Goal: Task Accomplishment & Management: Complete application form

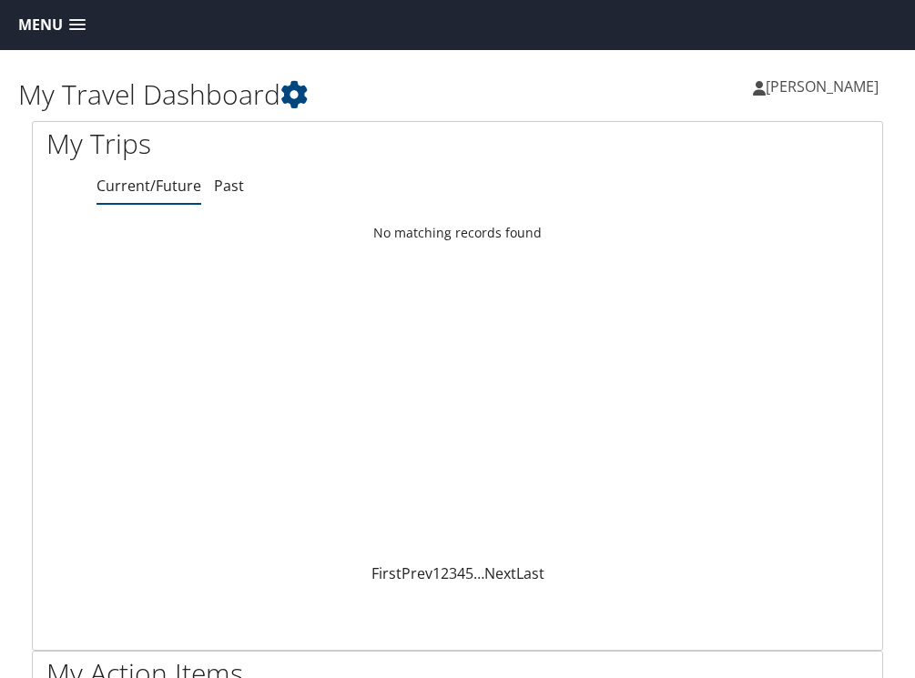
click at [77, 32] on span at bounding box center [77, 25] width 16 height 13
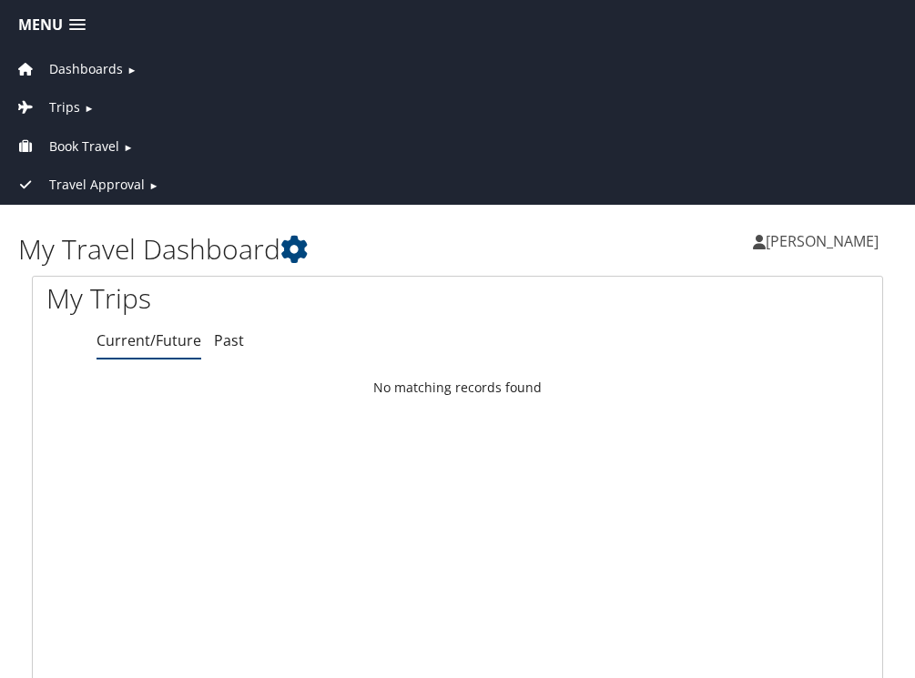
click at [87, 62] on span "Dashboards" at bounding box center [86, 69] width 74 height 20
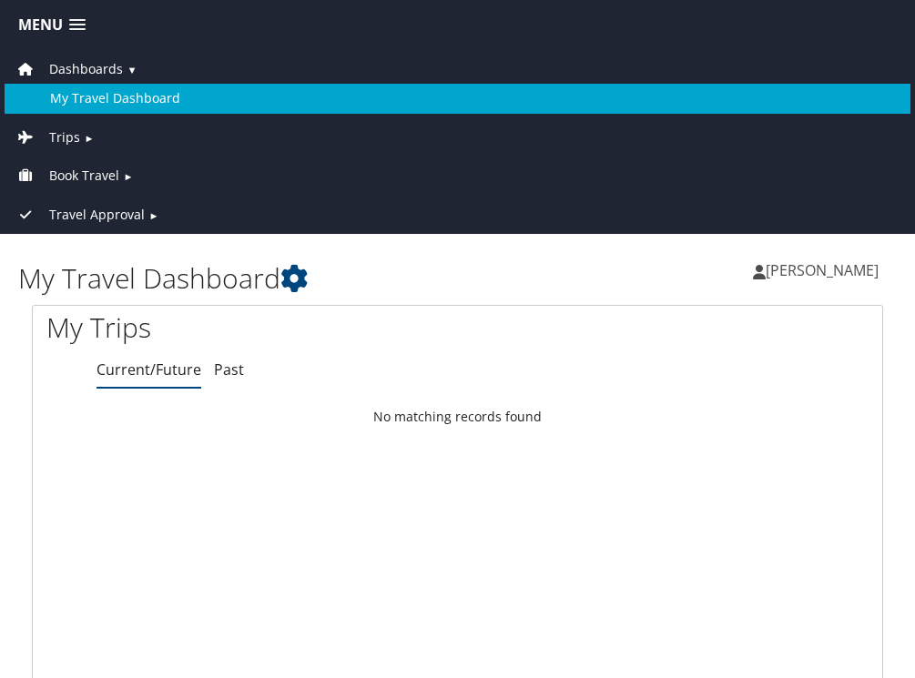
click at [97, 96] on link "My Travel Dashboard" at bounding box center [458, 98] width 906 height 29
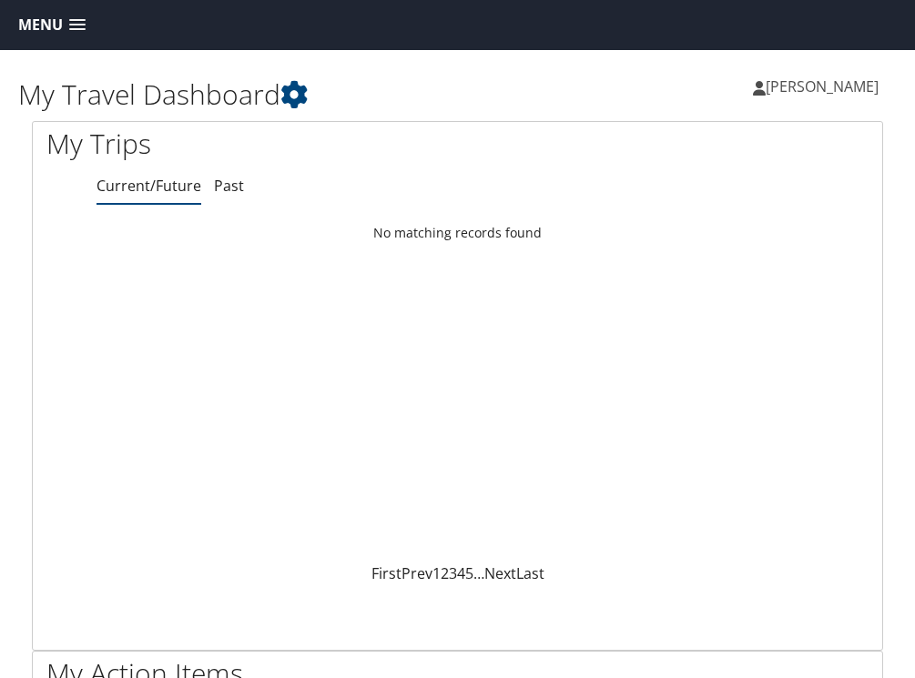
click at [81, 21] on span at bounding box center [77, 25] width 16 height 13
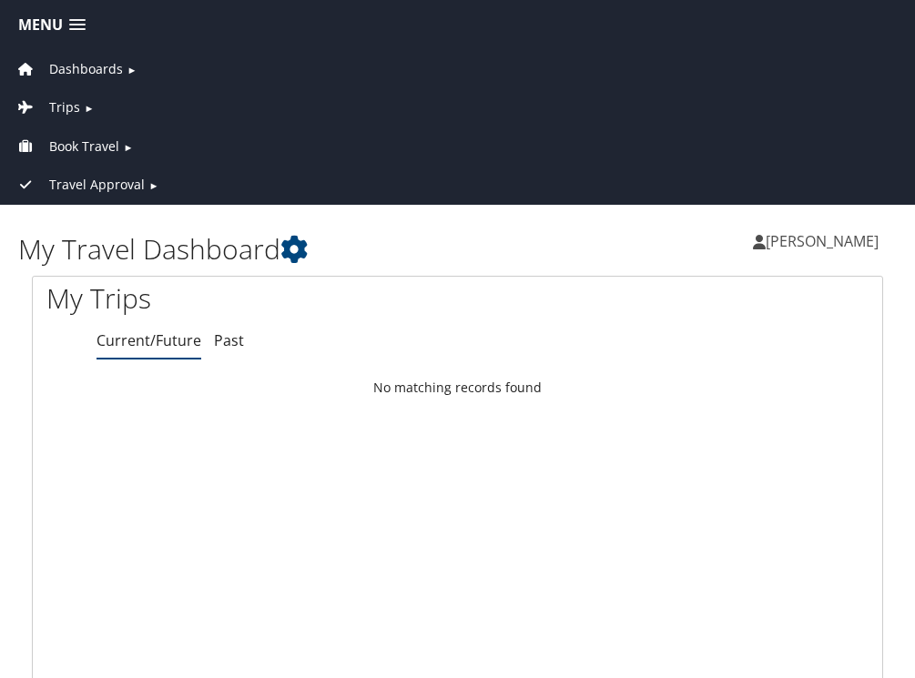
click at [816, 240] on span "[PERSON_NAME]" at bounding box center [821, 241] width 113 height 20
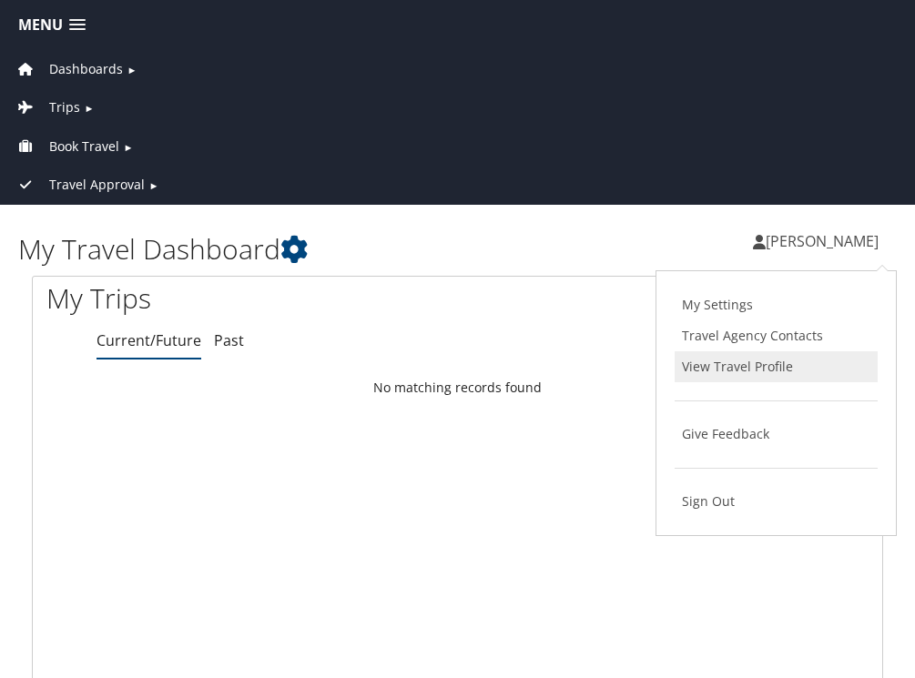
click at [735, 363] on link "View Travel Profile" at bounding box center [775, 366] width 203 height 31
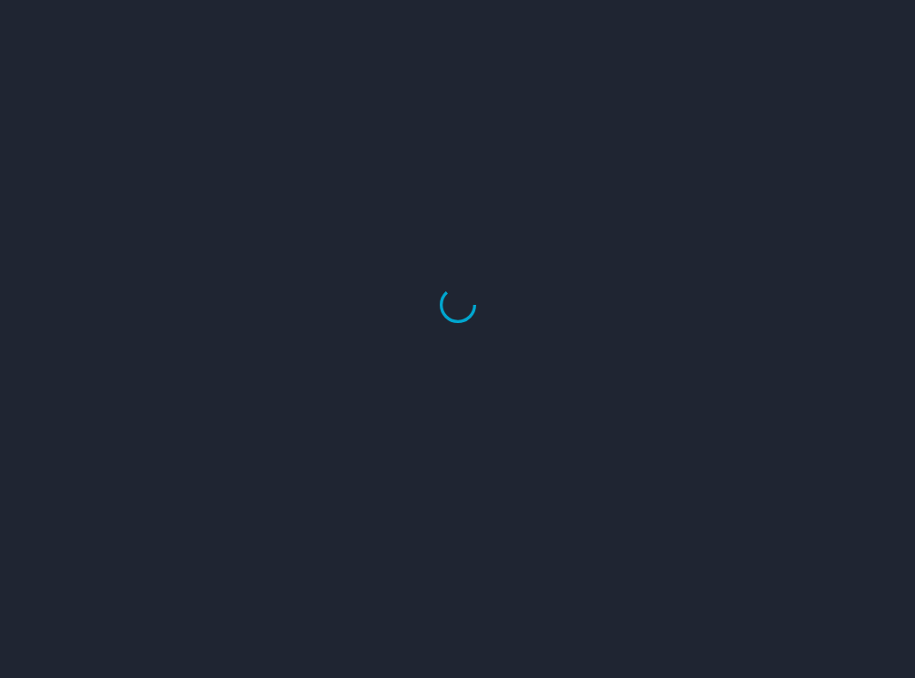
select select "US"
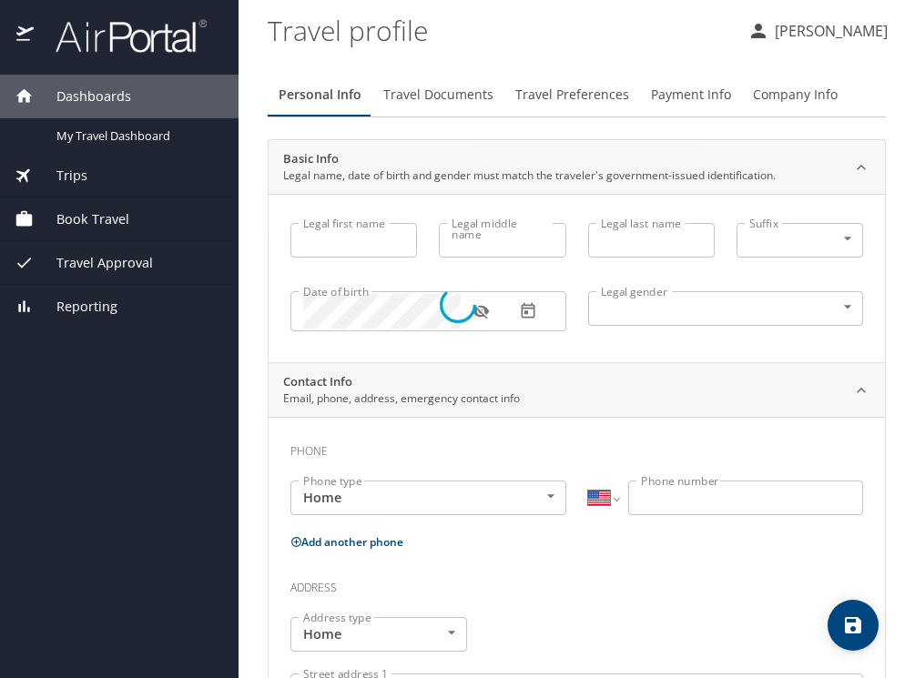
type input "Royce"
type input "Sampson"
type input "Undisclosed"
select select "US"
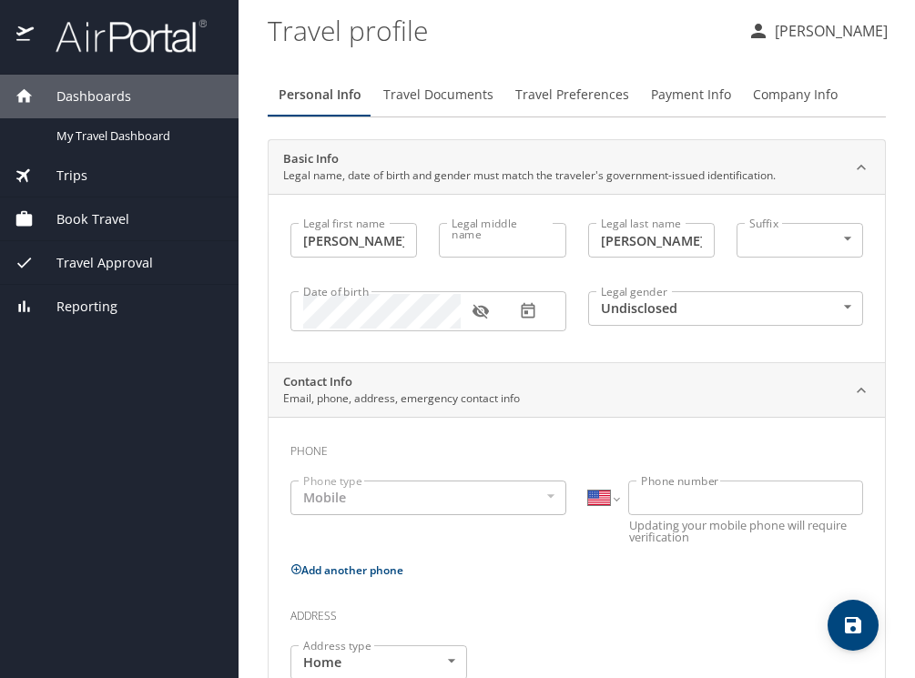
select select "US"
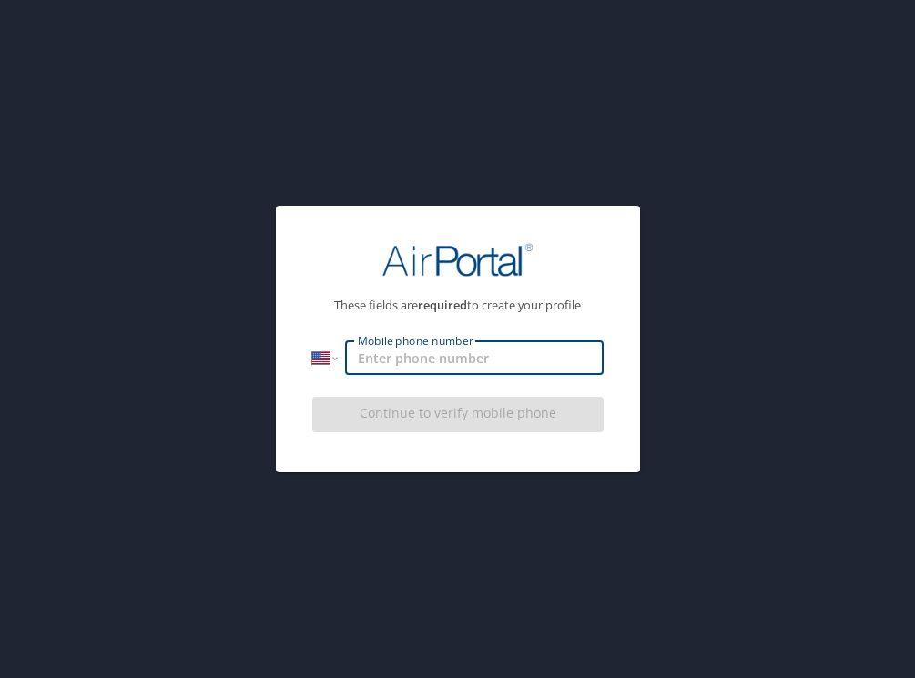
click at [504, 359] on input "Mobile phone number" at bounding box center [474, 357] width 258 height 35
type input "(843) 693-1596"
click at [482, 420] on div "Continue to verify mobile phone" at bounding box center [457, 420] width 291 height 61
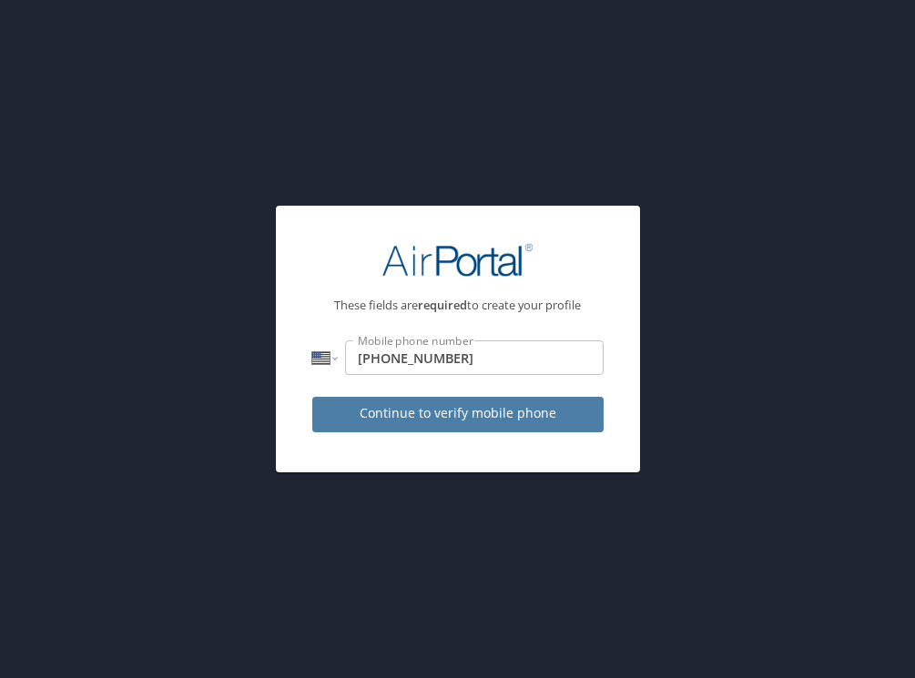
click at [482, 420] on span "Continue to verify mobile phone" at bounding box center [458, 413] width 262 height 23
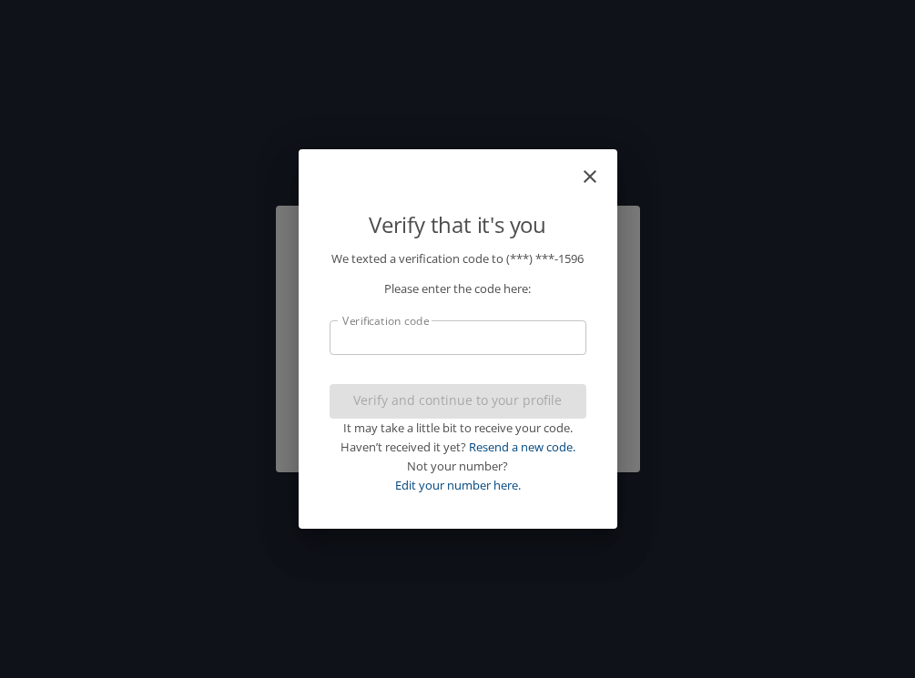
click at [478, 355] on input "Verification code" at bounding box center [457, 337] width 257 height 35
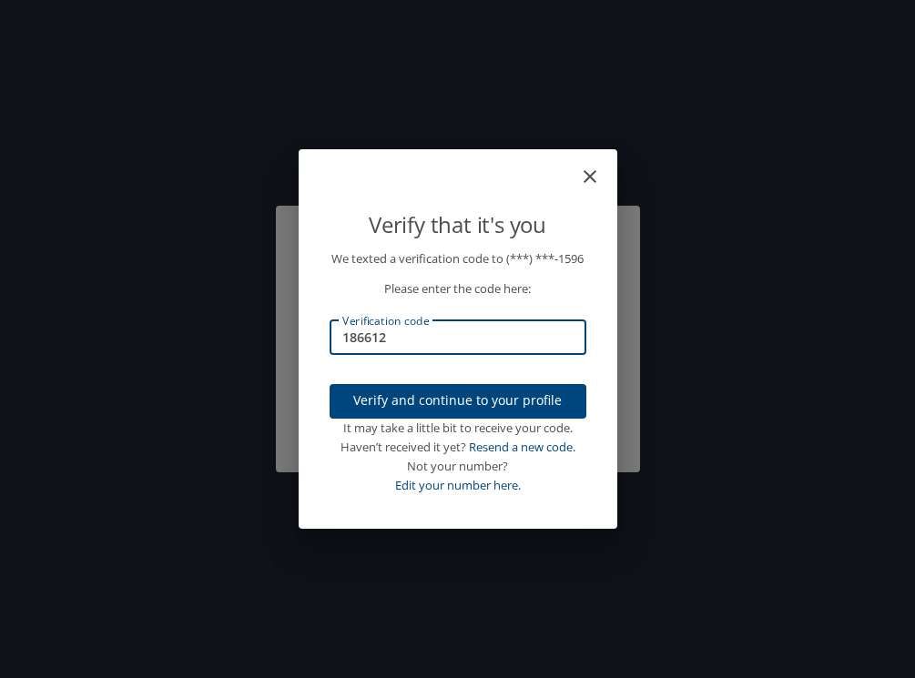
type input "186612"
click at [514, 412] on span "Verify and continue to your profile" at bounding box center [458, 401] width 228 height 23
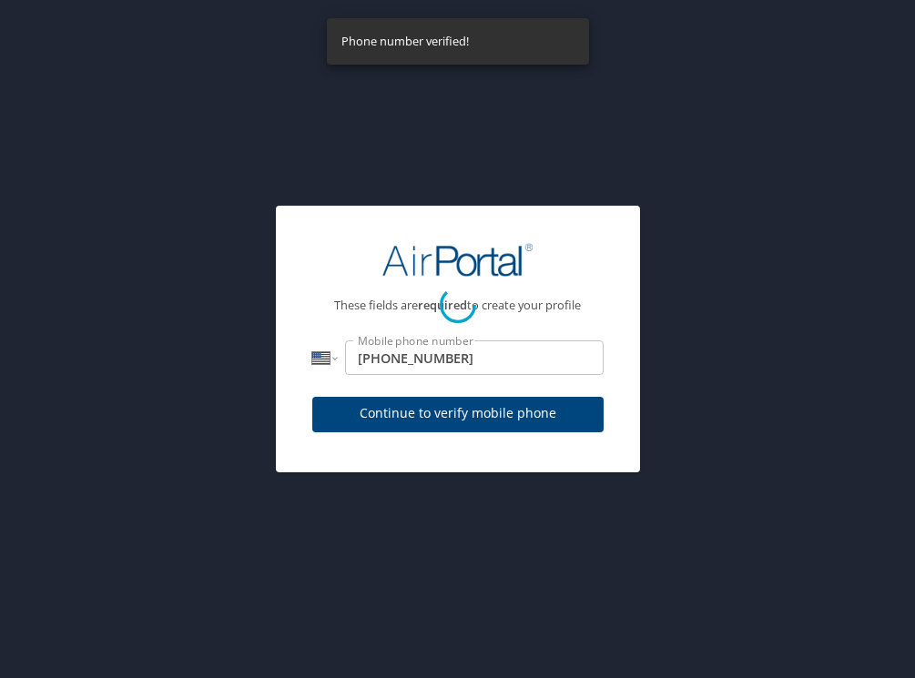
select select "US"
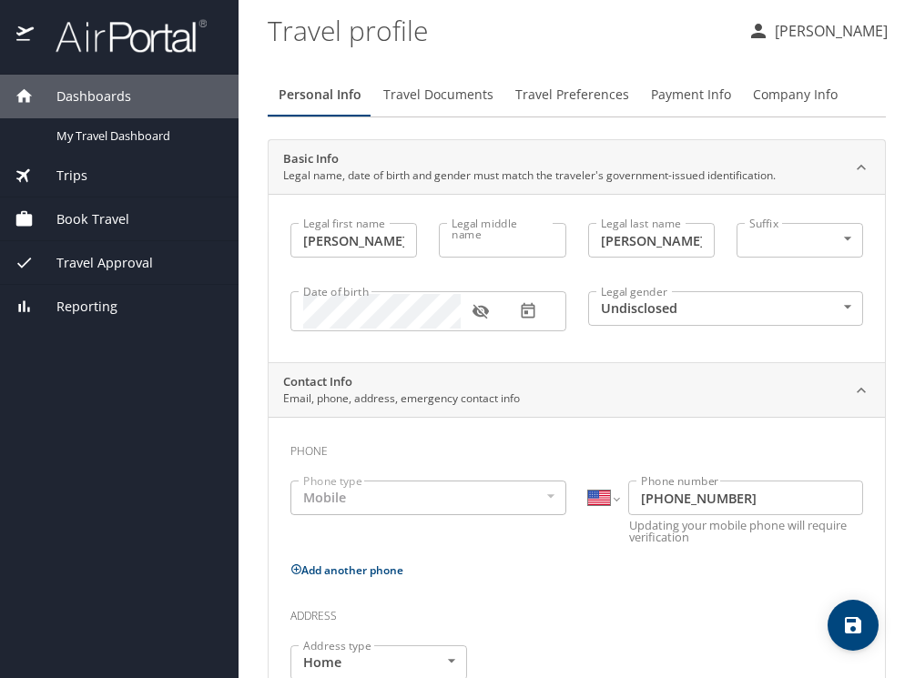
click at [510, 248] on input "Legal middle name" at bounding box center [502, 240] width 127 height 35
type input "Rollison"
click at [846, 240] on body "Dashboards My Travel Dashboard Trips Current / Future Trips Past Trips Trips Mi…" at bounding box center [457, 339] width 915 height 678
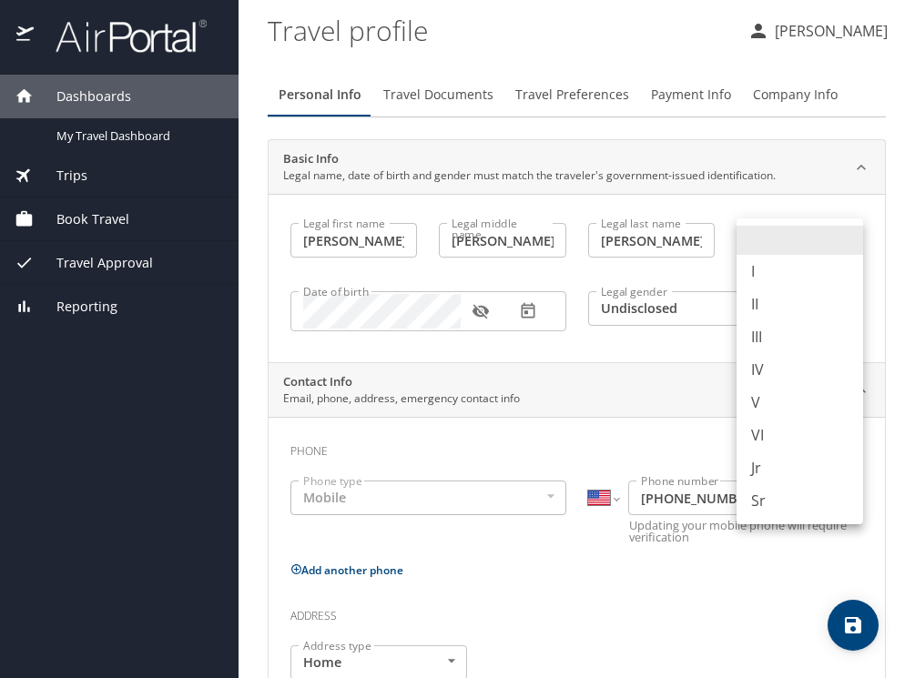
click at [353, 311] on div at bounding box center [457, 339] width 915 height 678
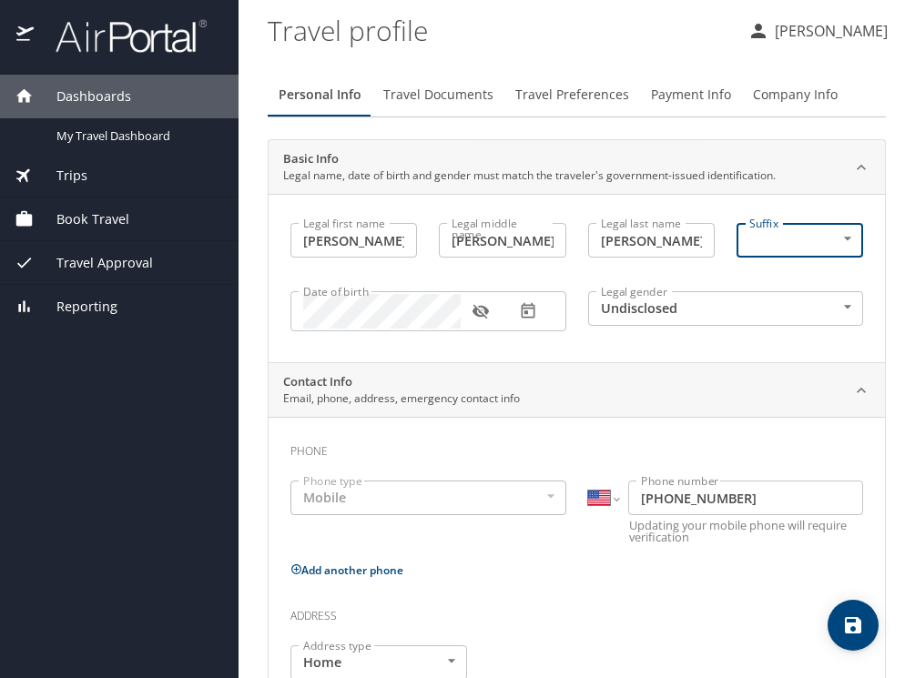
click at [300, 318] on div "Date of birth" at bounding box center [428, 311] width 276 height 40
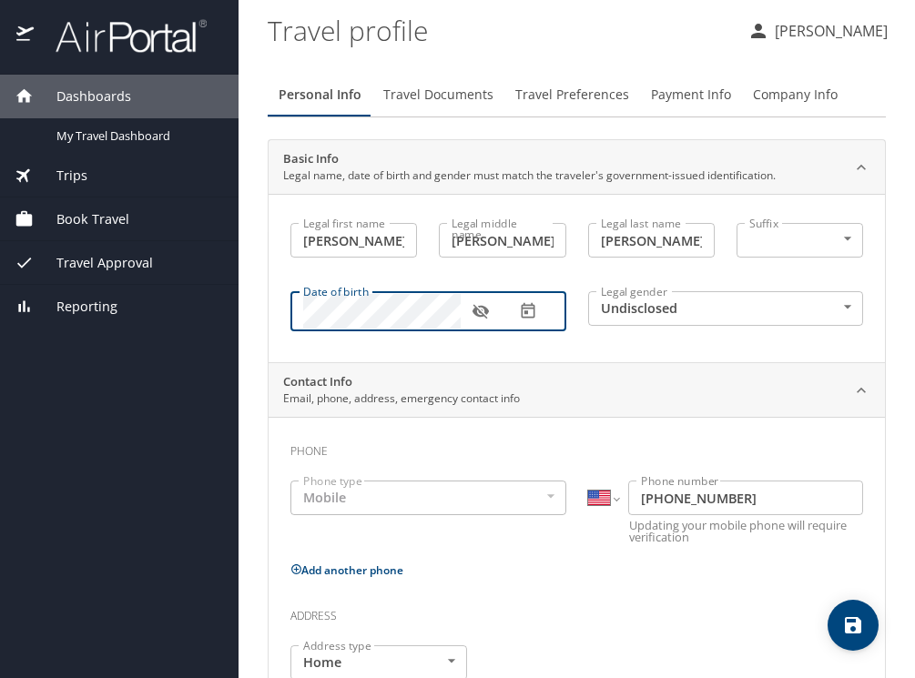
click at [479, 309] on icon "button" at bounding box center [479, 312] width 16 height 15
click at [847, 307] on body "Dashboards My Travel Dashboard Trips Current / Future Trips Past Trips Trips Mi…" at bounding box center [457, 339] width 915 height 678
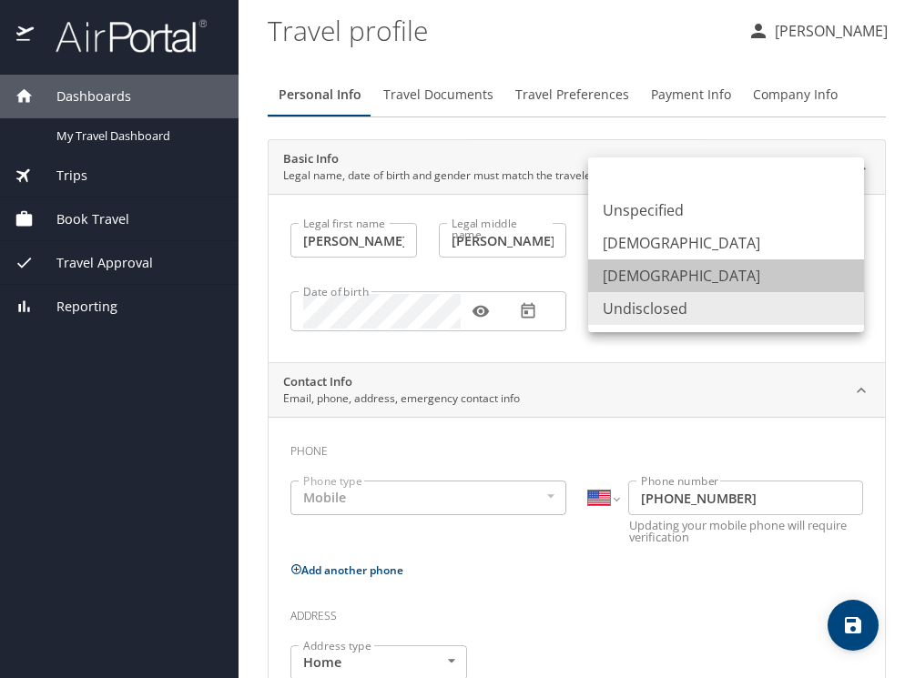
click at [705, 276] on li "[DEMOGRAPHIC_DATA]" at bounding box center [726, 275] width 276 height 33
type input "[DEMOGRAPHIC_DATA]"
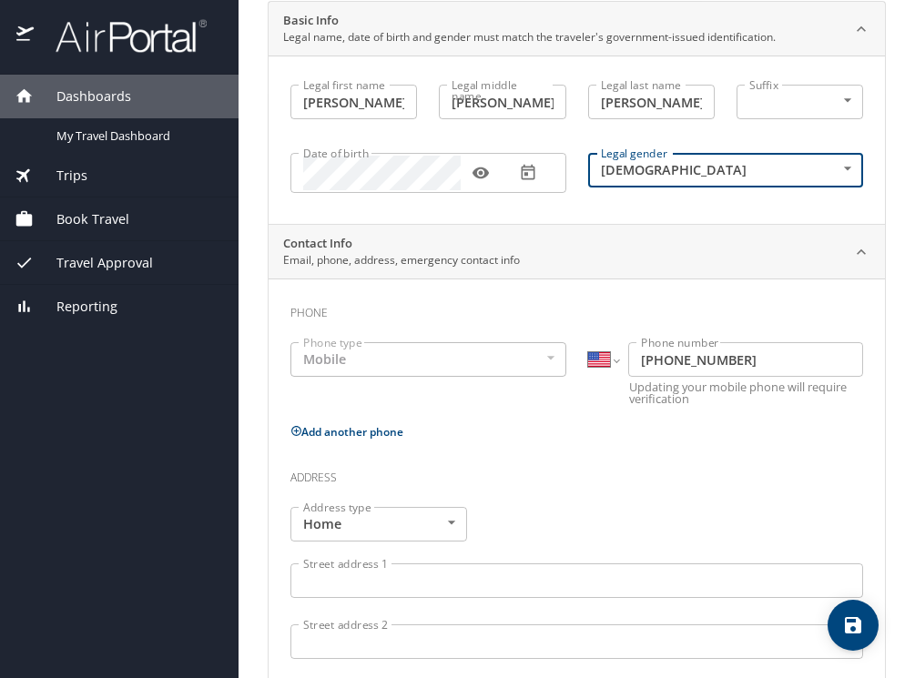
scroll to position [142, 0]
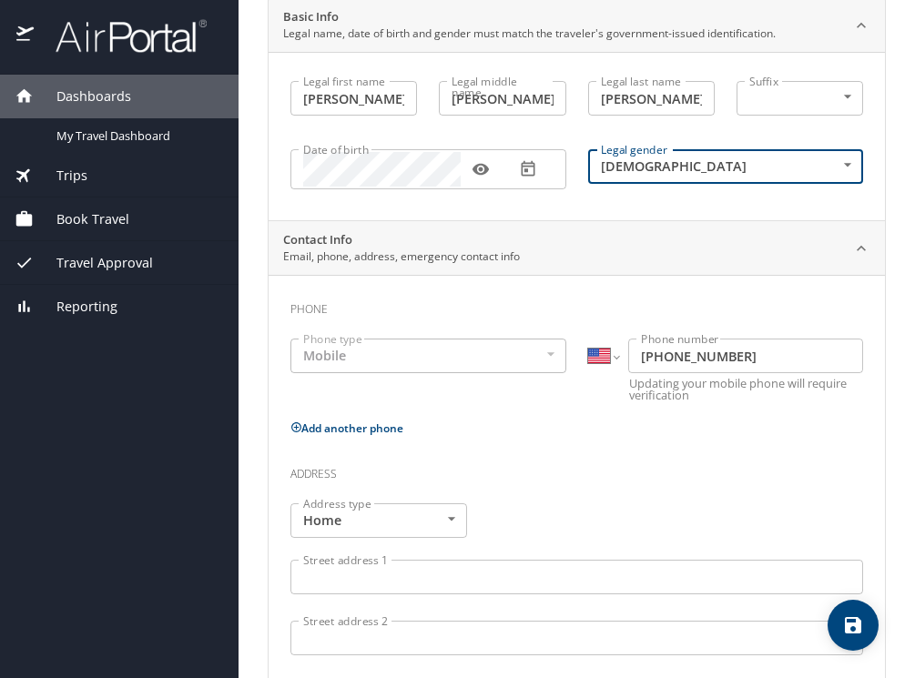
click at [296, 427] on icon at bounding box center [296, 427] width 10 height 10
select select "US"
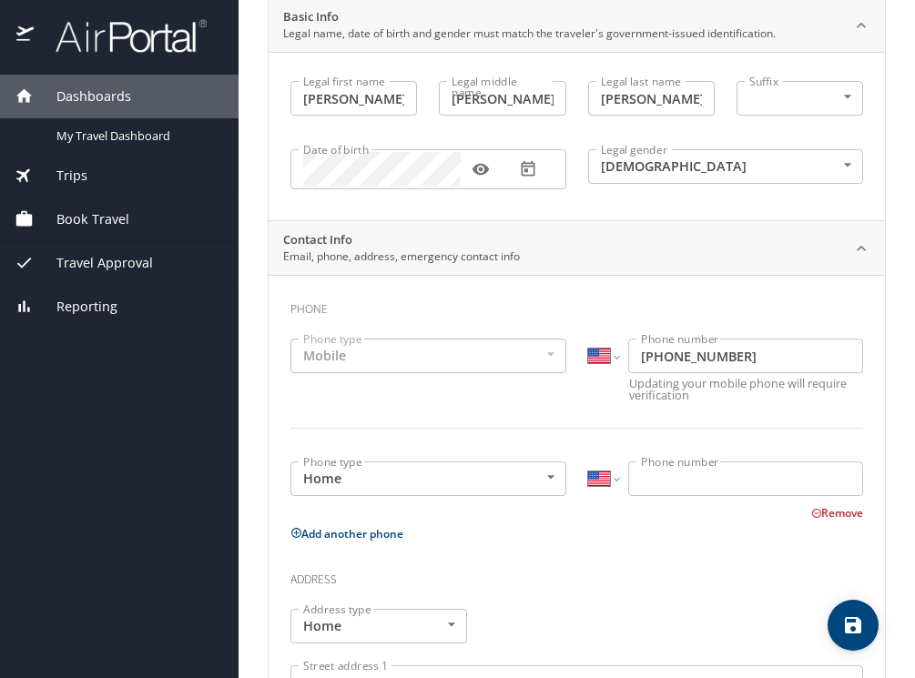
click at [667, 485] on input "Phone number" at bounding box center [745, 478] width 235 height 35
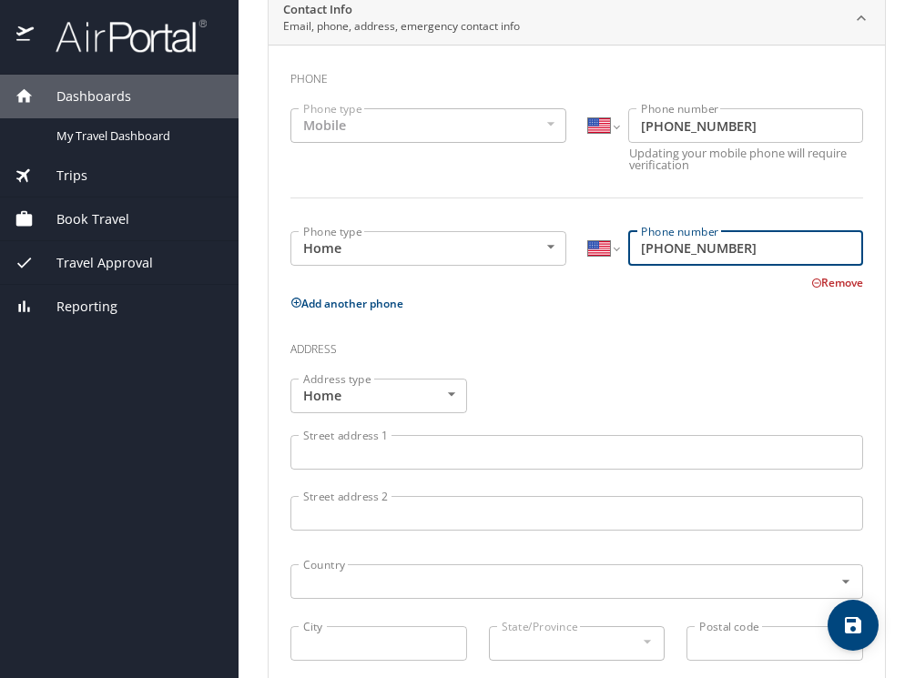
scroll to position [373, 0]
type input "(843) 670-9891"
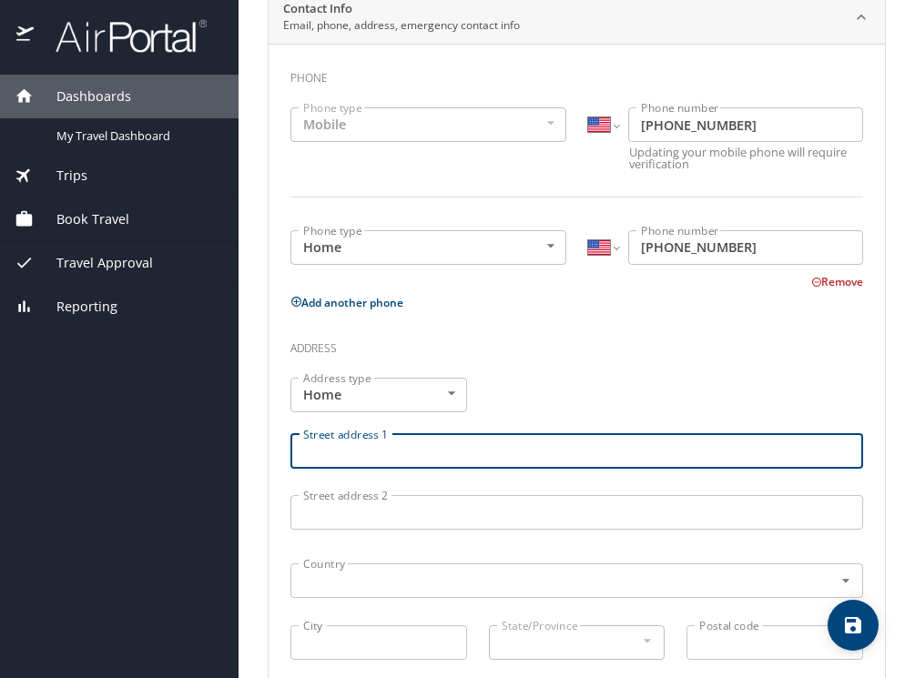
click at [398, 441] on input "Street address 1" at bounding box center [576, 451] width 573 height 35
type input "1300 Lake Bluff Court"
click at [364, 584] on input "text" at bounding box center [550, 581] width 508 height 24
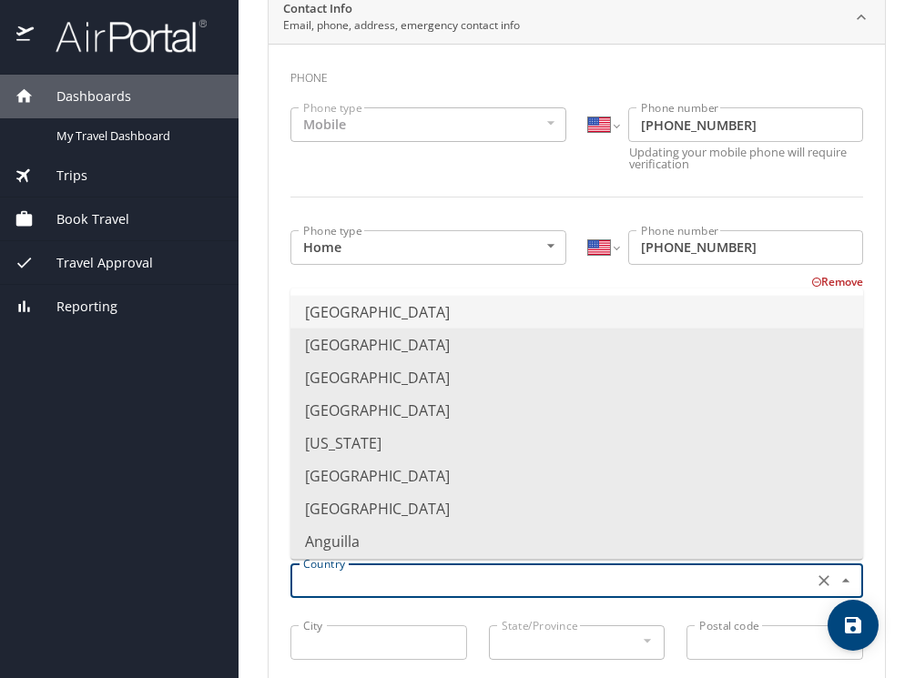
click at [417, 300] on li "United States of America" at bounding box center [576, 312] width 573 height 33
type input "United States of America"
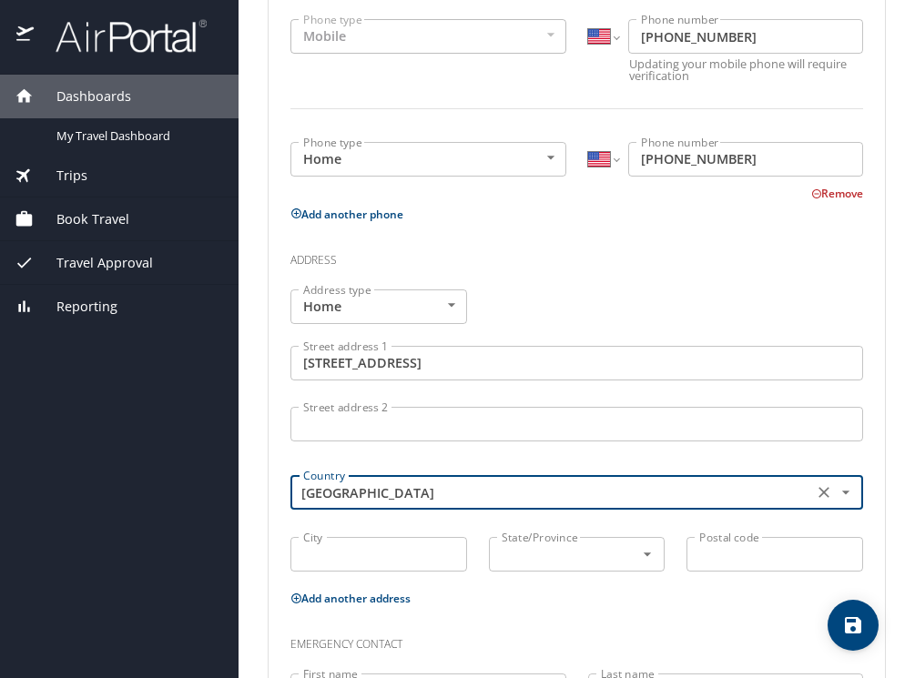
scroll to position [613, 0]
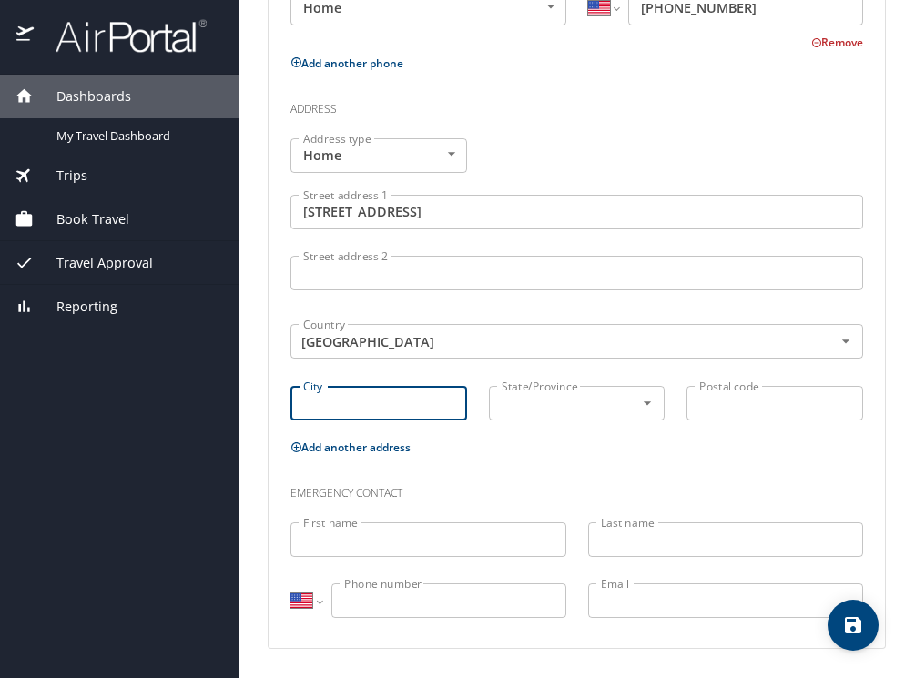
click at [390, 403] on input "City" at bounding box center [378, 403] width 177 height 35
click at [617, 413] on div at bounding box center [635, 402] width 44 height 25
type input "Mount Pleasant"
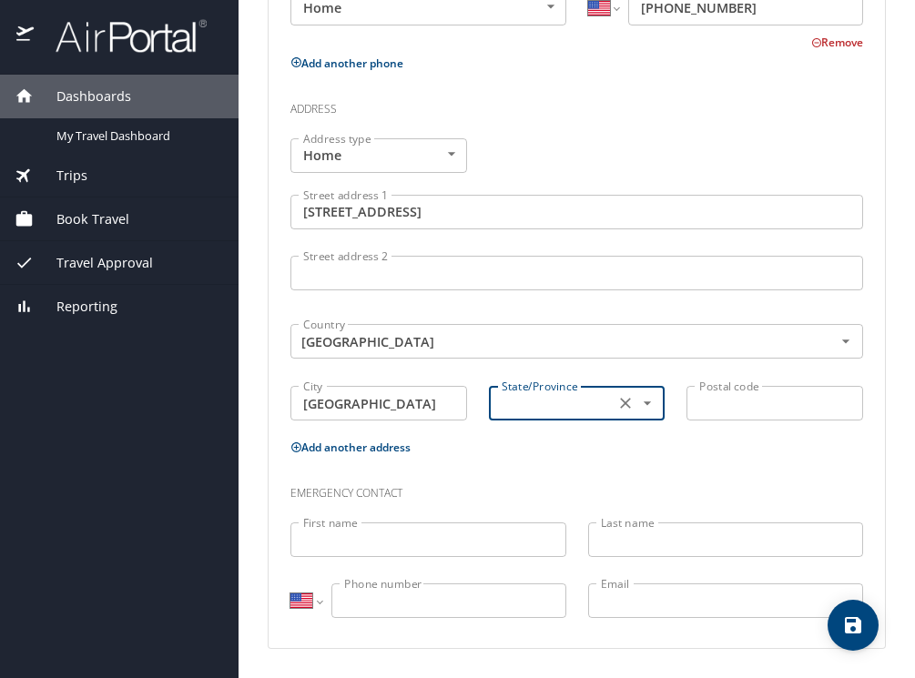
click at [651, 399] on icon "Open" at bounding box center [647, 403] width 18 height 18
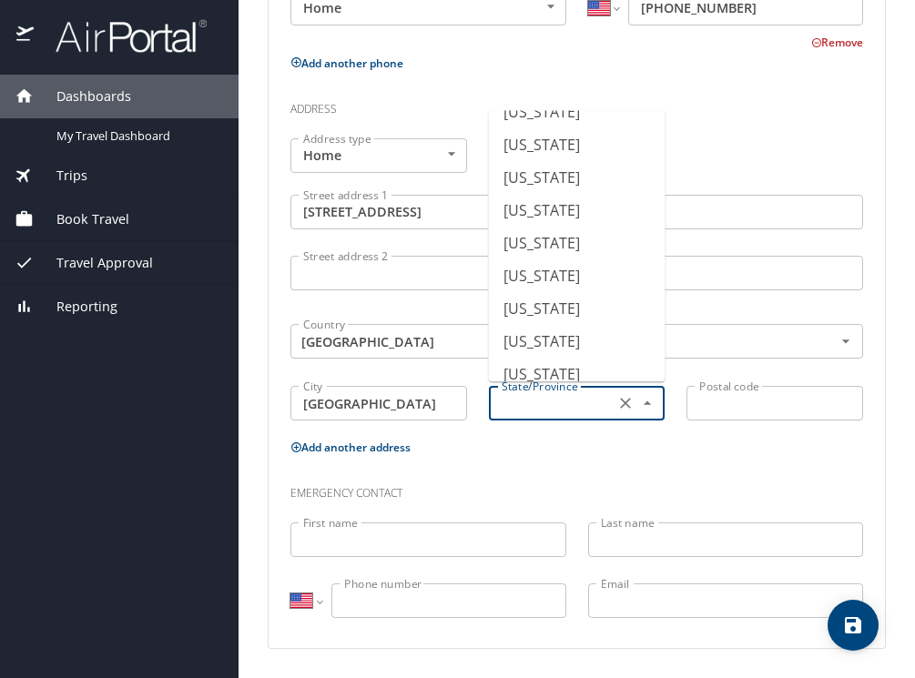
scroll to position [1140, 0]
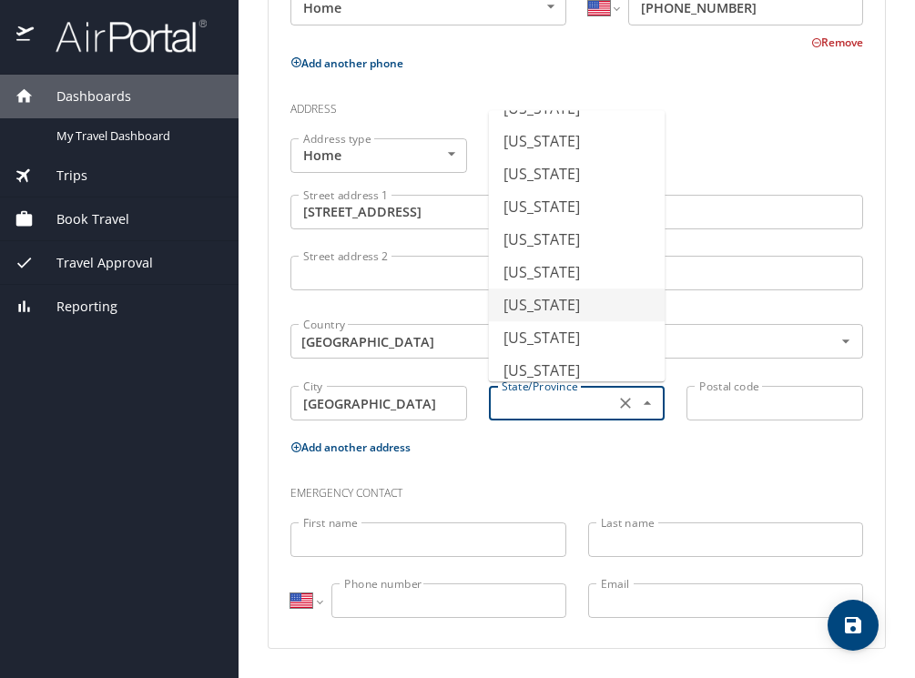
click at [612, 305] on li "South Carolina" at bounding box center [577, 305] width 177 height 33
type input "South Carolina"
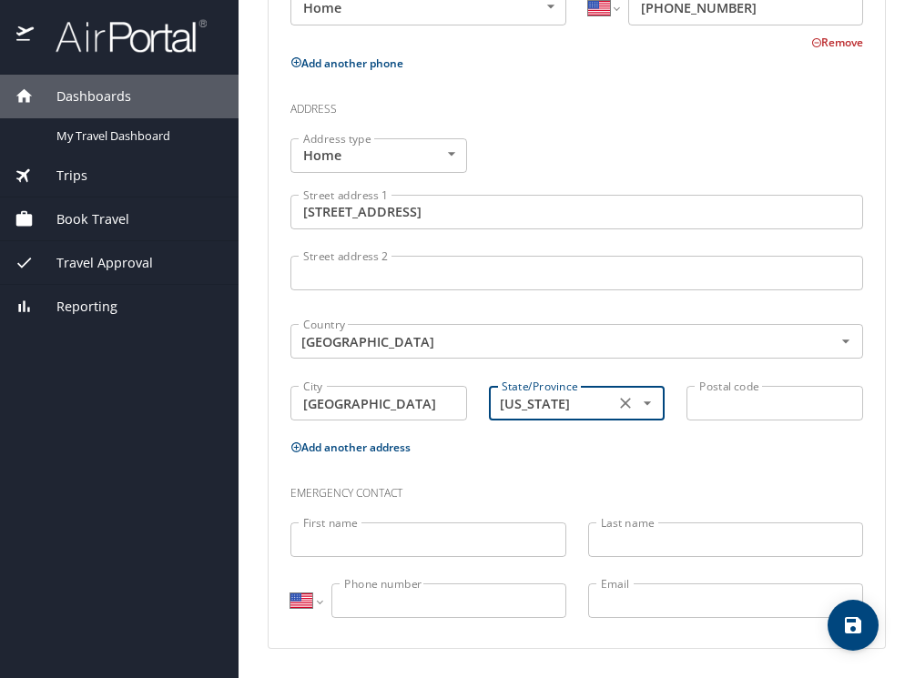
click at [771, 410] on input "Postal code" at bounding box center [774, 403] width 177 height 35
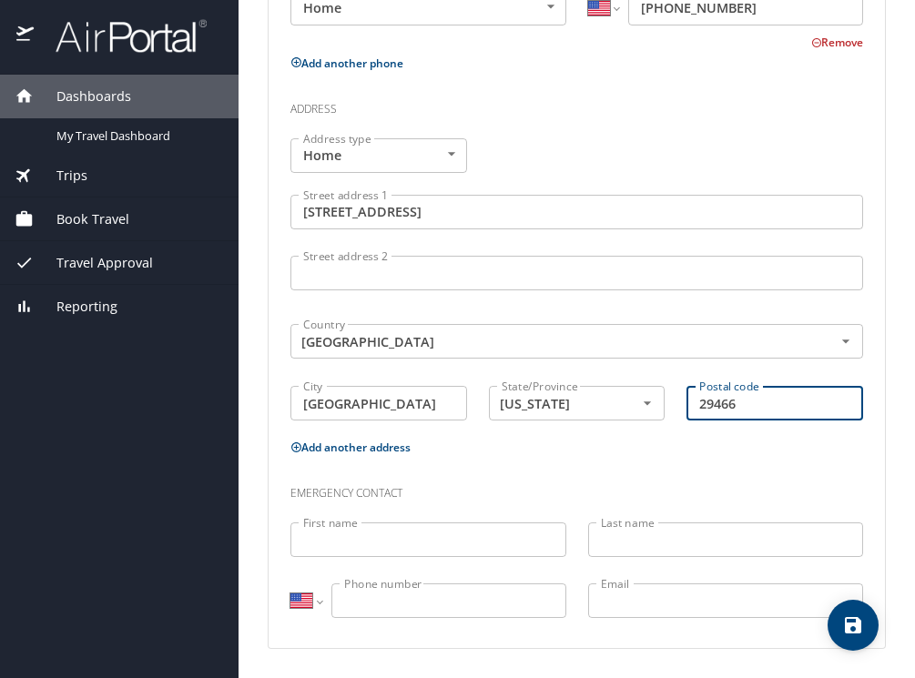
type input "29466"
click at [528, 540] on input "First name" at bounding box center [428, 539] width 276 height 35
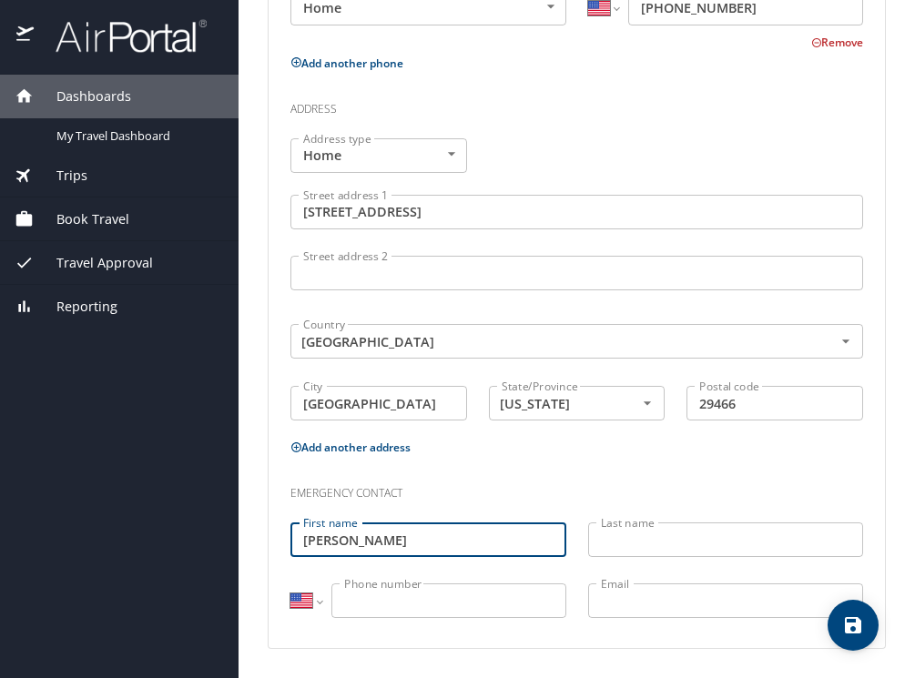
type input "Scott"
click at [737, 542] on input "Last name" at bounding box center [726, 539] width 276 height 35
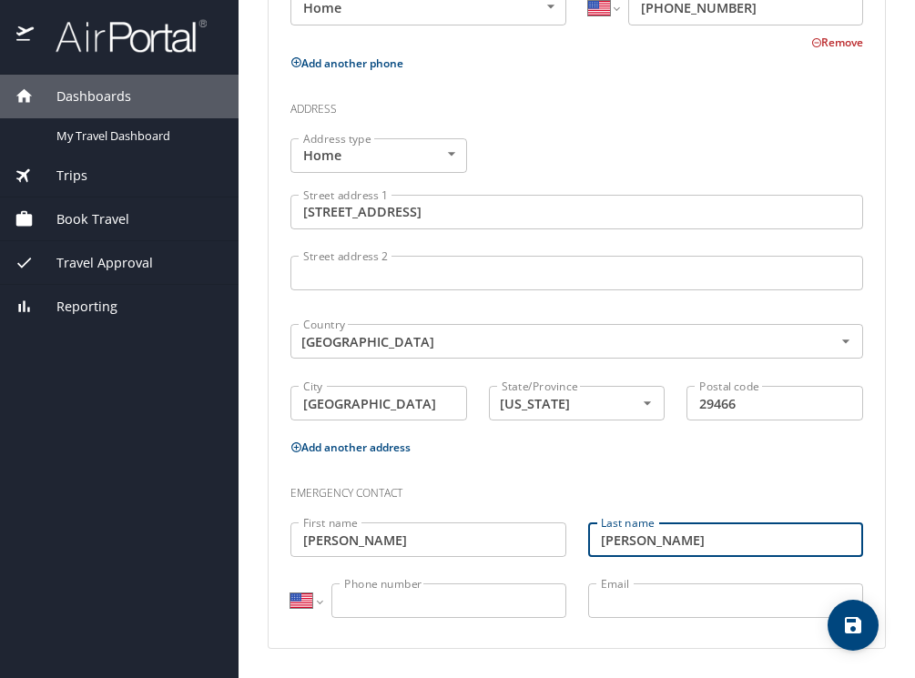
type input "Sampson"
click at [514, 607] on input "Phone number" at bounding box center [448, 600] width 235 height 35
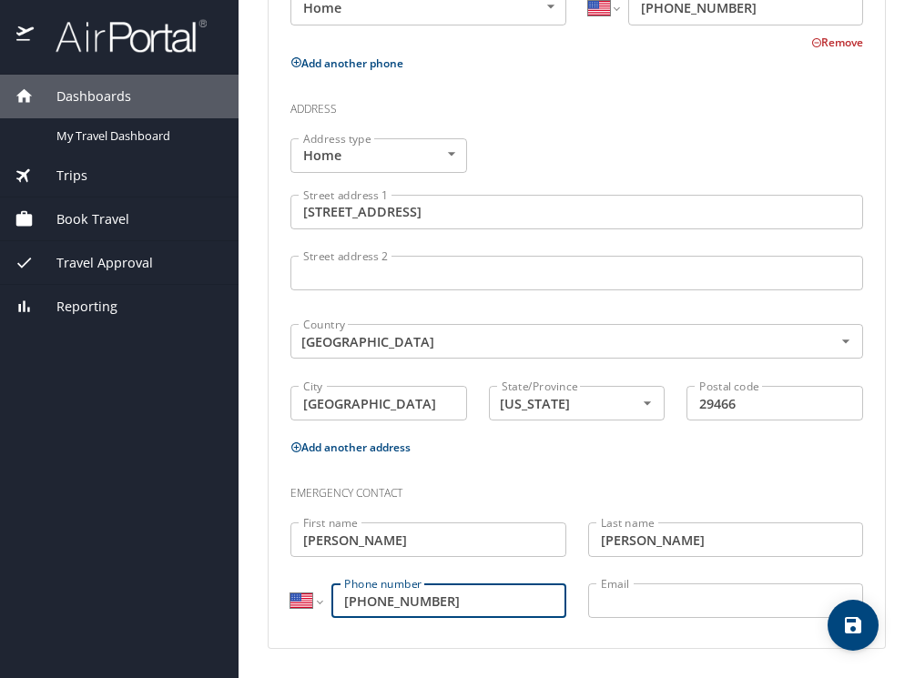
type input "(843) 670-9891"
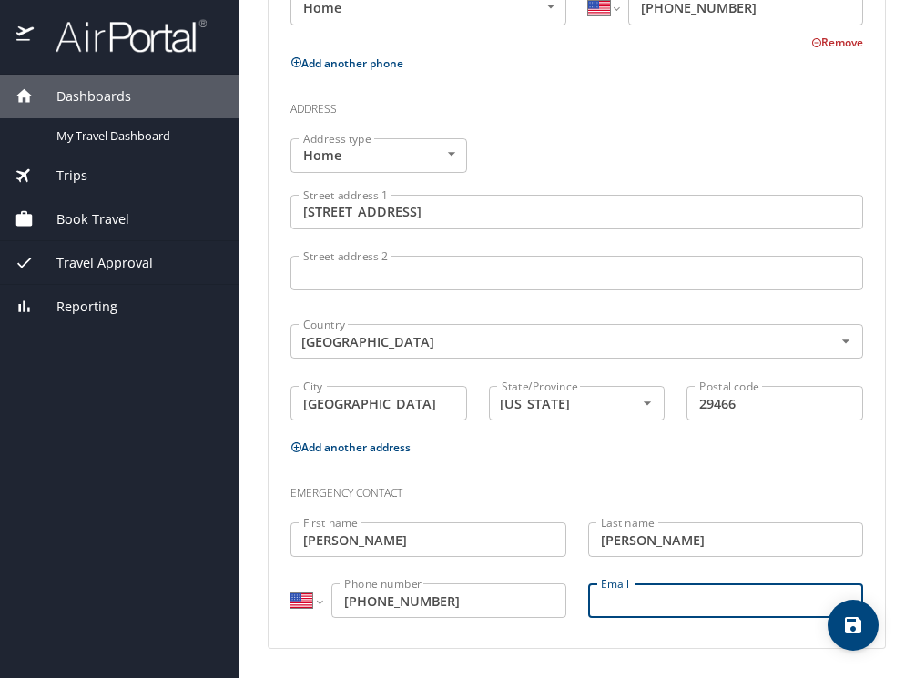
click at [684, 604] on input "Email" at bounding box center [726, 600] width 276 height 35
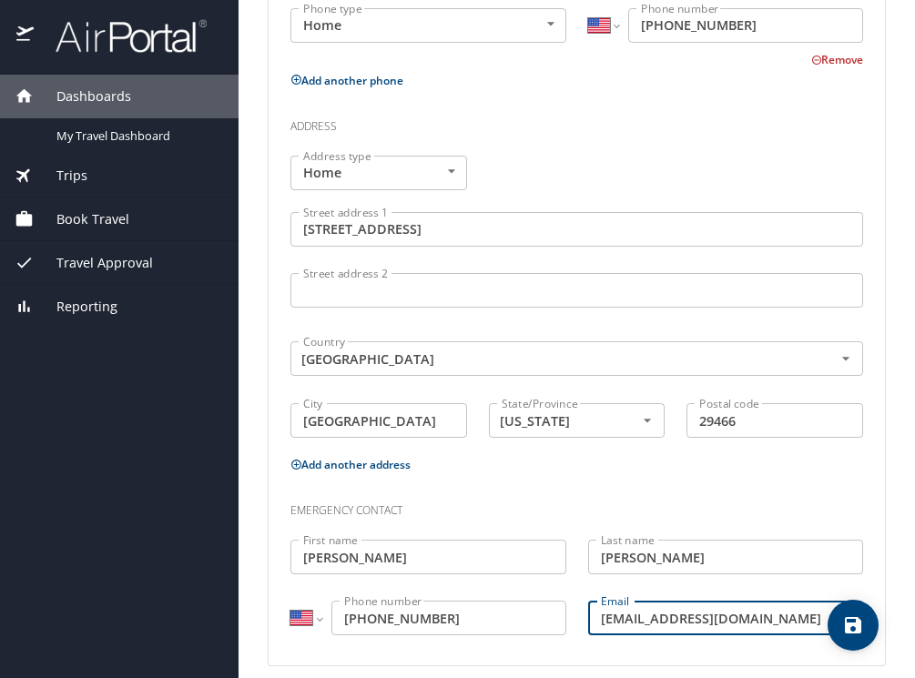
scroll to position [613, 0]
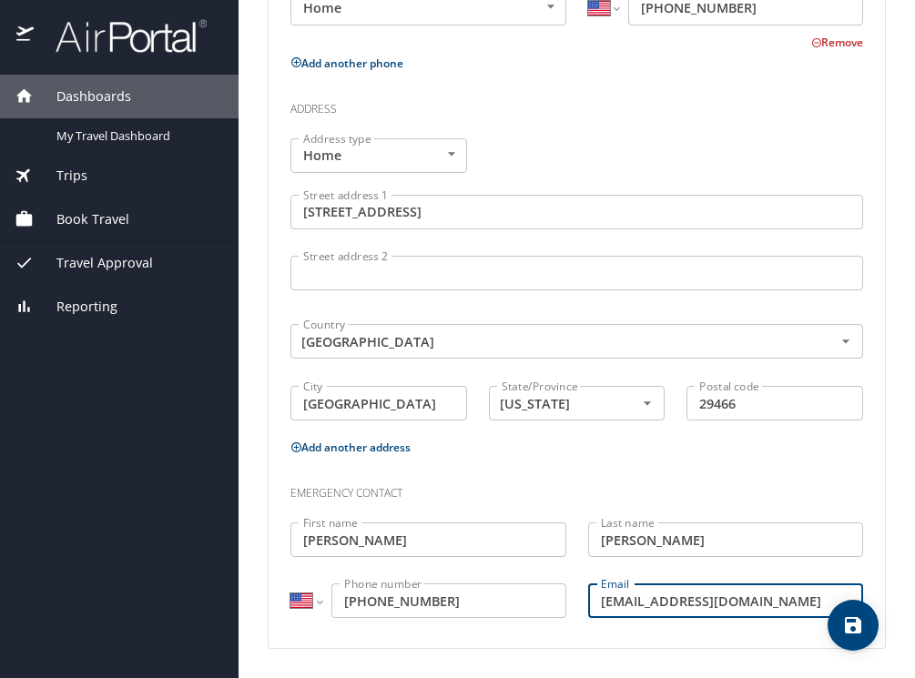
type input "scottsampson1313@gmail.com"
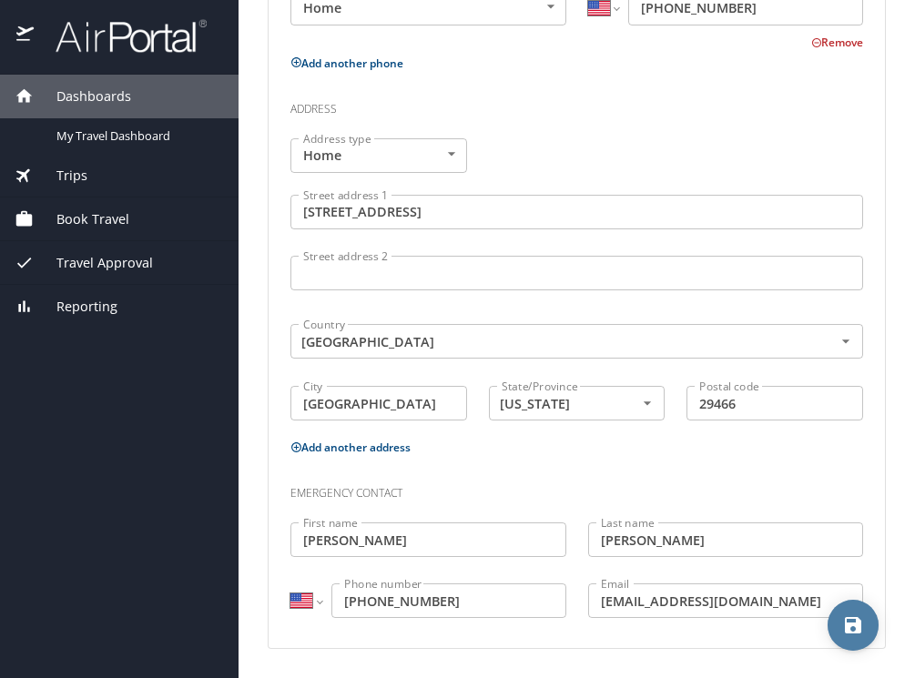
click at [857, 620] on icon "save" at bounding box center [853, 625] width 16 height 16
select select "US"
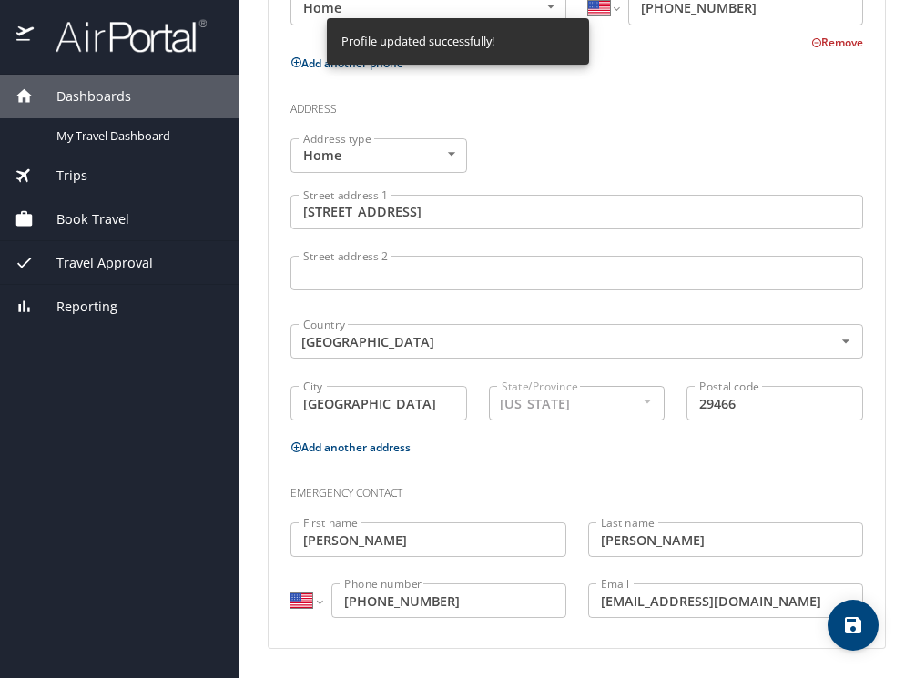
select select "US"
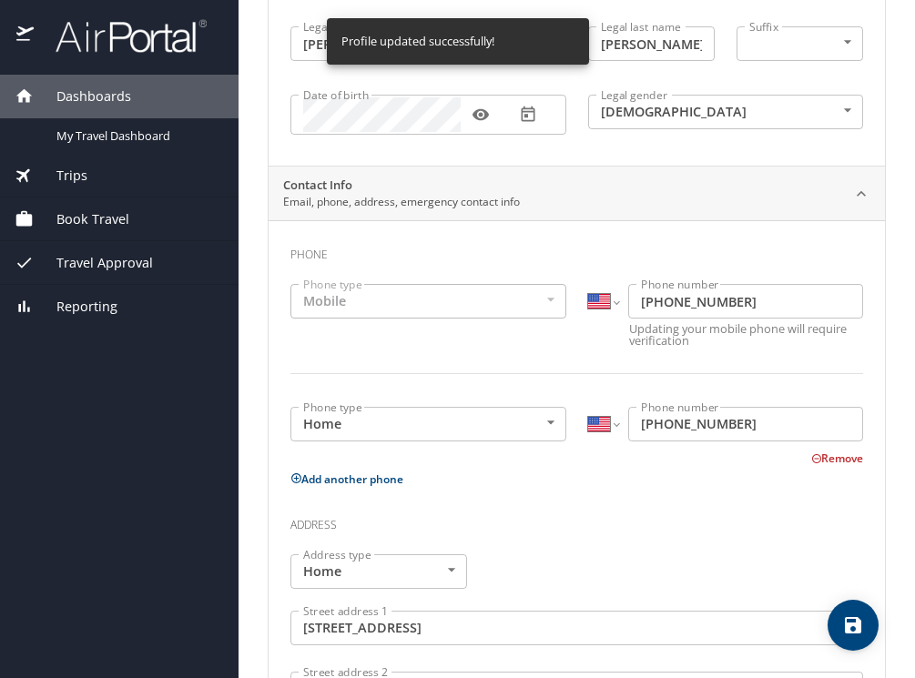
scroll to position [0, 0]
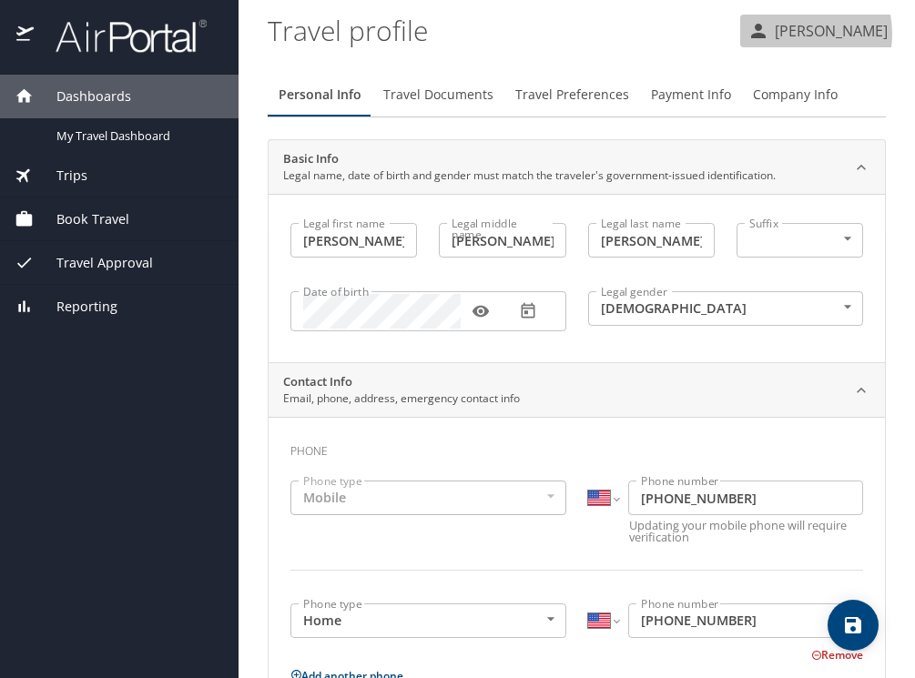
click at [796, 34] on p "[PERSON_NAME]" at bounding box center [828, 31] width 118 height 22
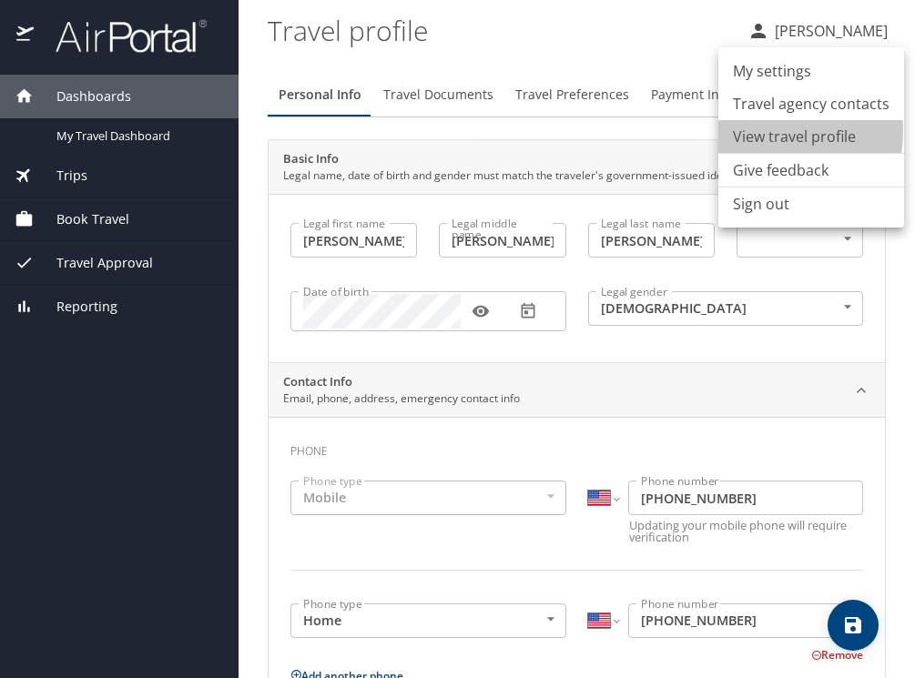
click at [771, 131] on li "View travel profile" at bounding box center [811, 136] width 186 height 33
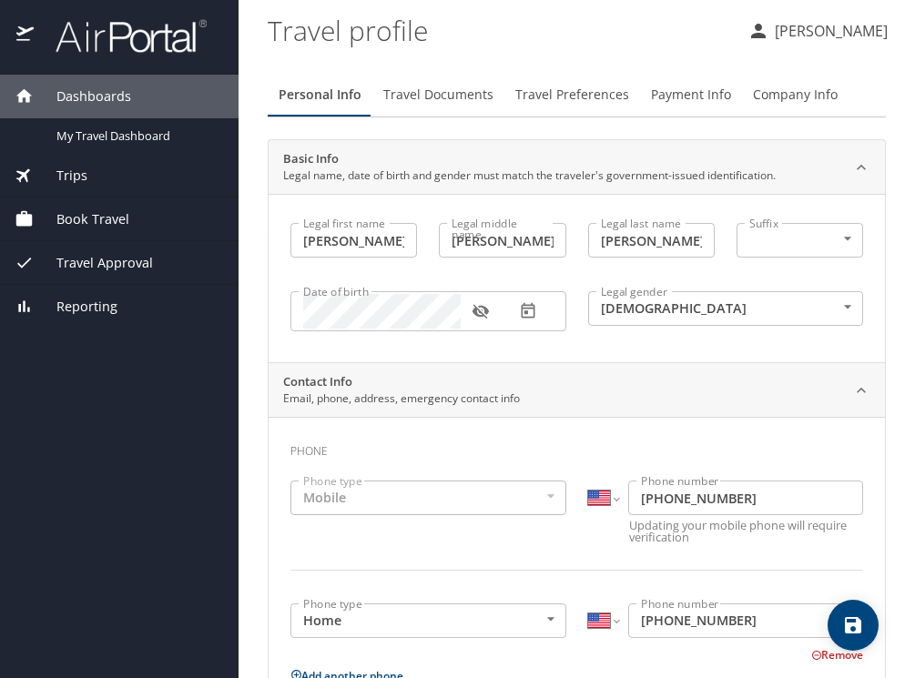
select select "US"
click at [816, 29] on p "[PERSON_NAME]" at bounding box center [828, 31] width 118 height 22
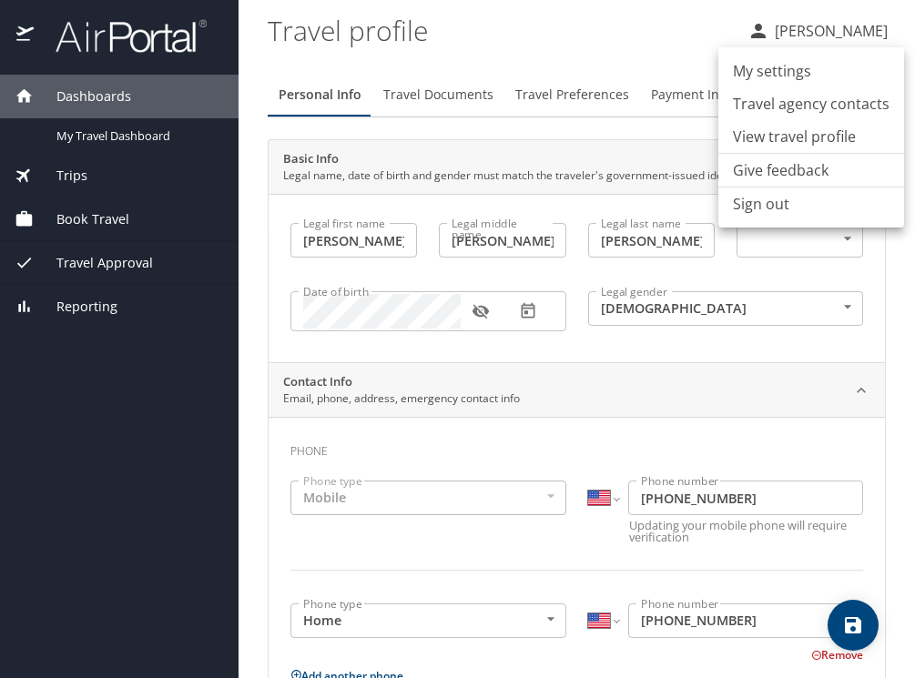
click at [797, 105] on li "Travel agency contacts" at bounding box center [811, 103] width 186 height 33
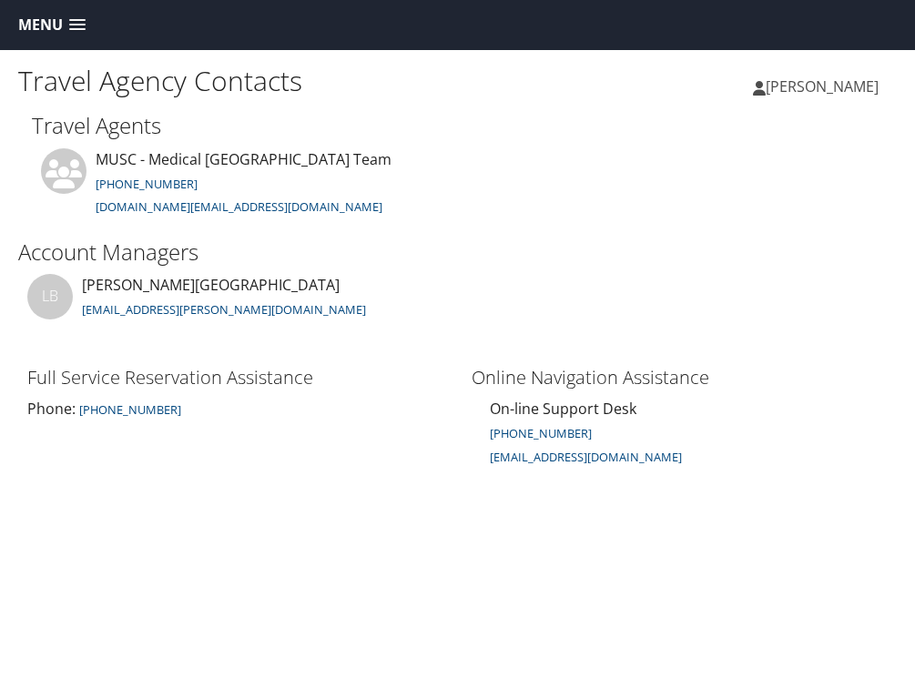
click at [838, 85] on span "[PERSON_NAME]" at bounding box center [821, 86] width 113 height 20
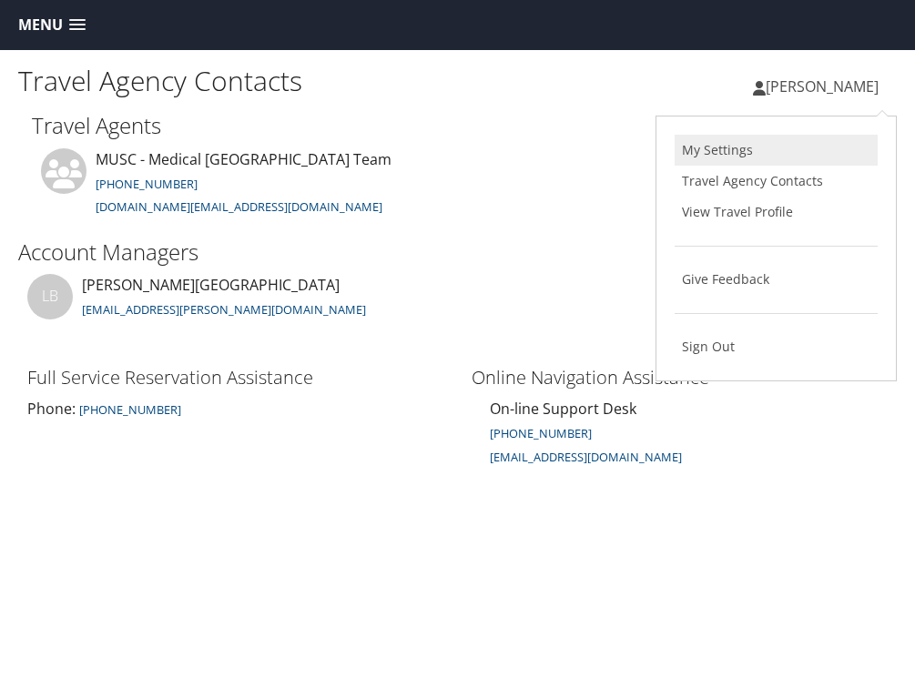
click at [725, 147] on link "My Settings" at bounding box center [775, 150] width 203 height 31
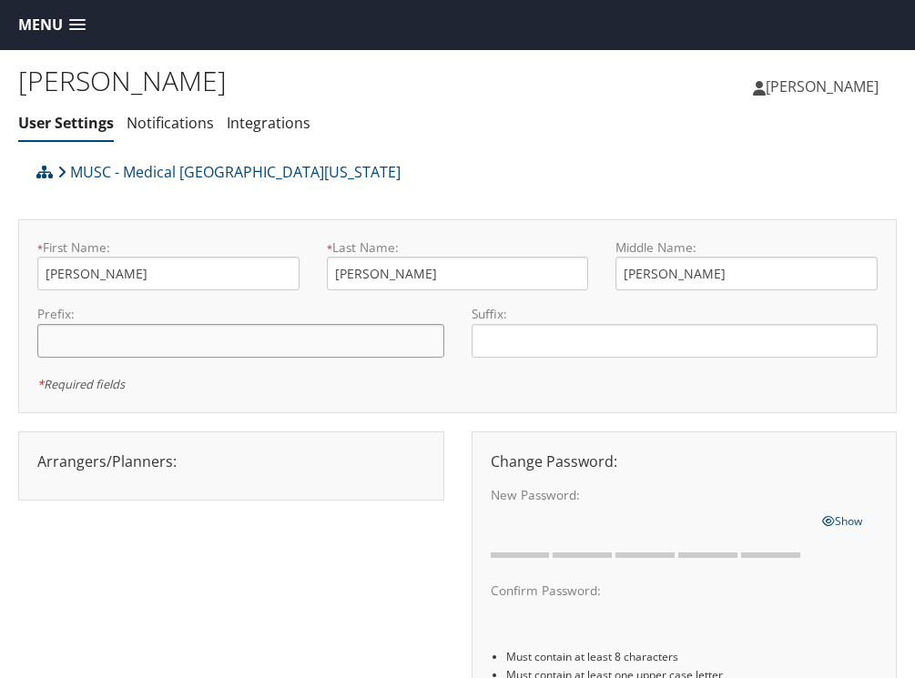
click at [407, 352] on input "text" at bounding box center [240, 341] width 407 height 34
click at [217, 168] on link "MUSC - Medical [GEOGRAPHIC_DATA][US_STATE]" at bounding box center [228, 172] width 343 height 36
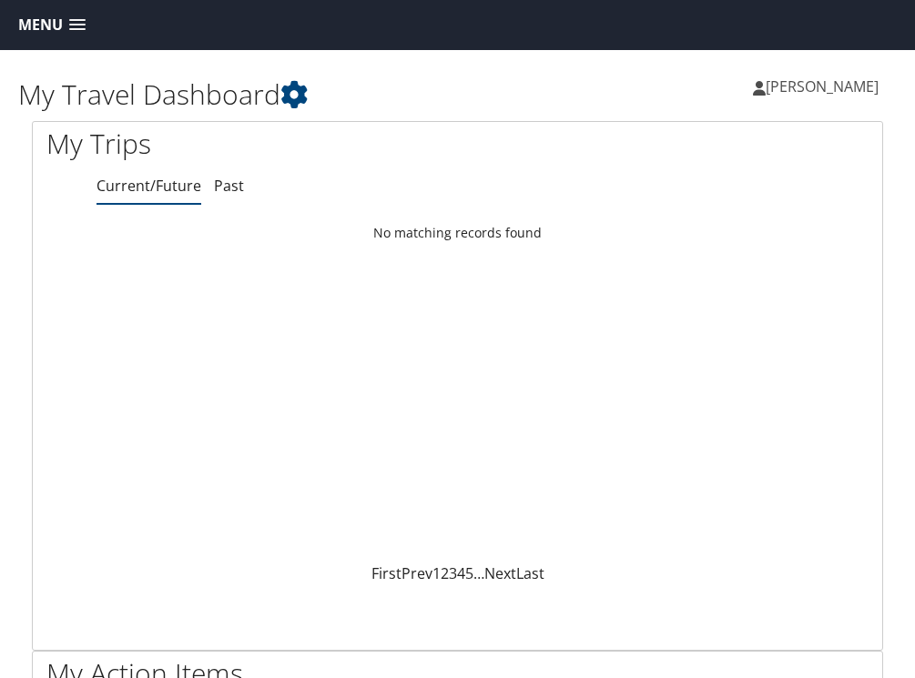
click at [73, 29] on span at bounding box center [77, 25] width 16 height 13
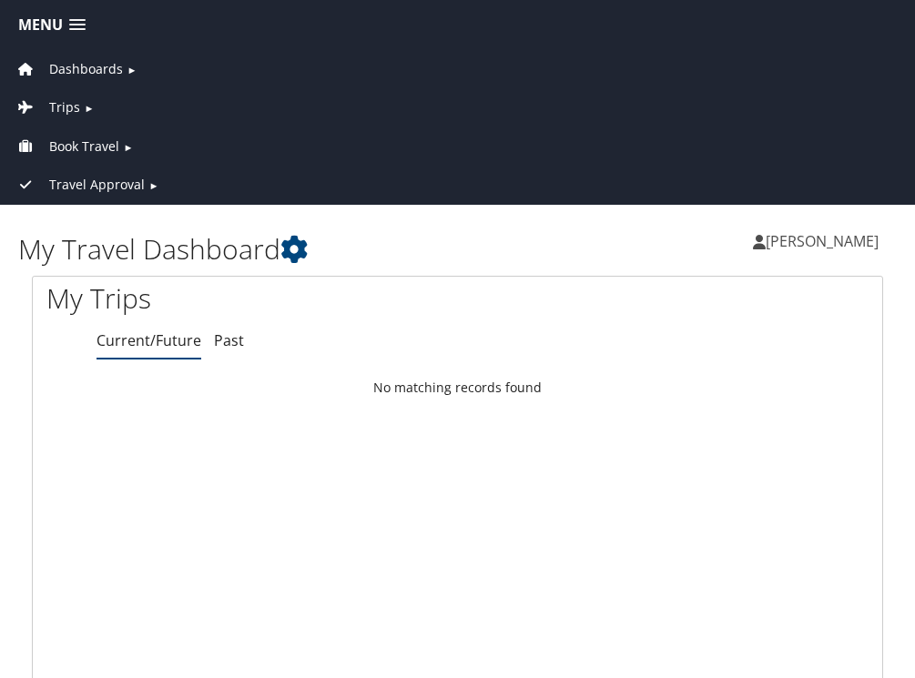
click at [85, 140] on span "Book Travel" at bounding box center [84, 147] width 70 height 20
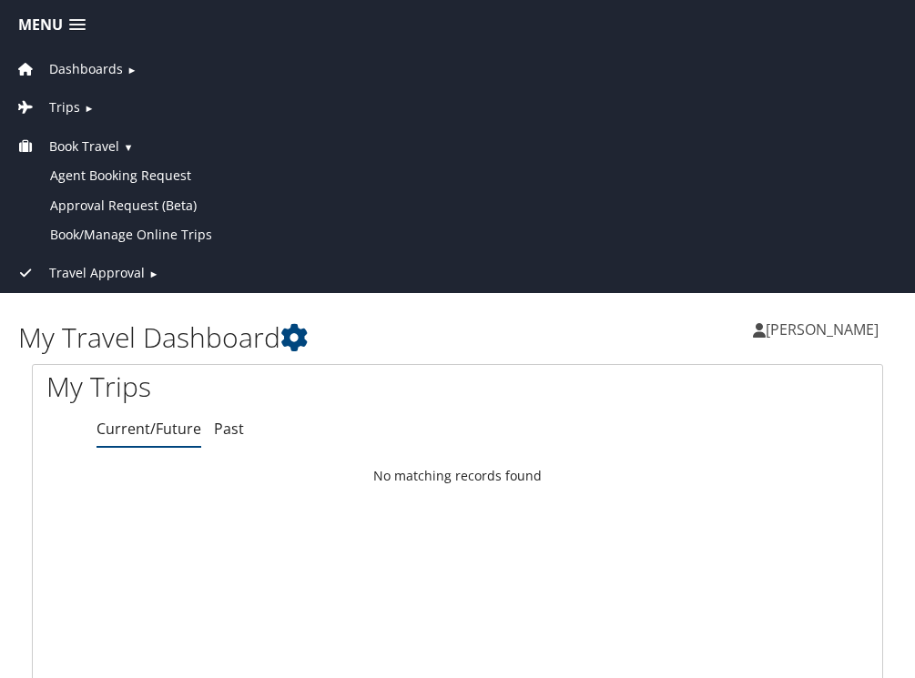
click at [76, 19] on span at bounding box center [77, 25] width 16 height 13
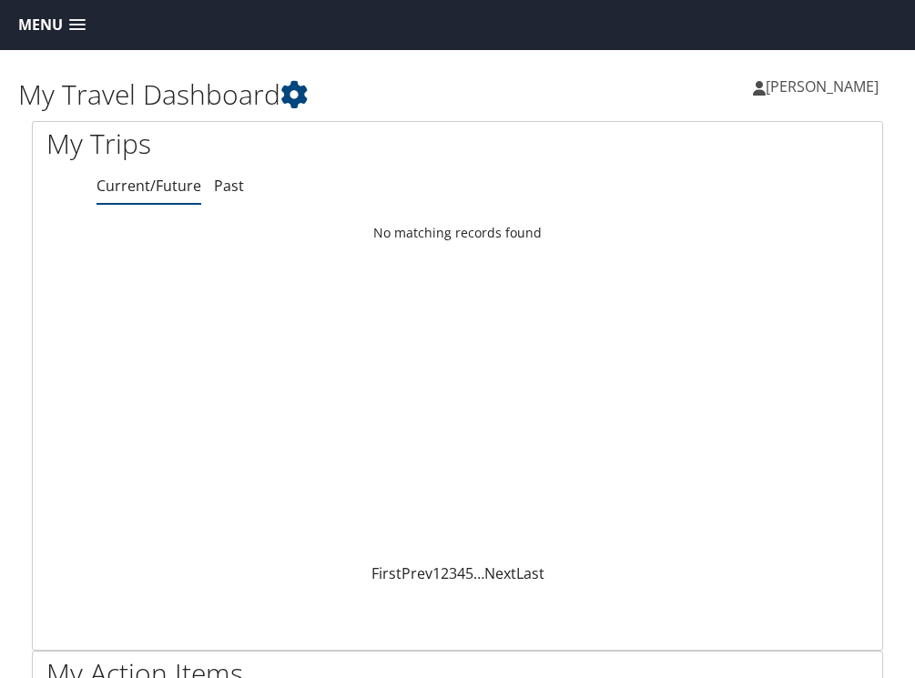
click at [76, 19] on span at bounding box center [77, 25] width 16 height 13
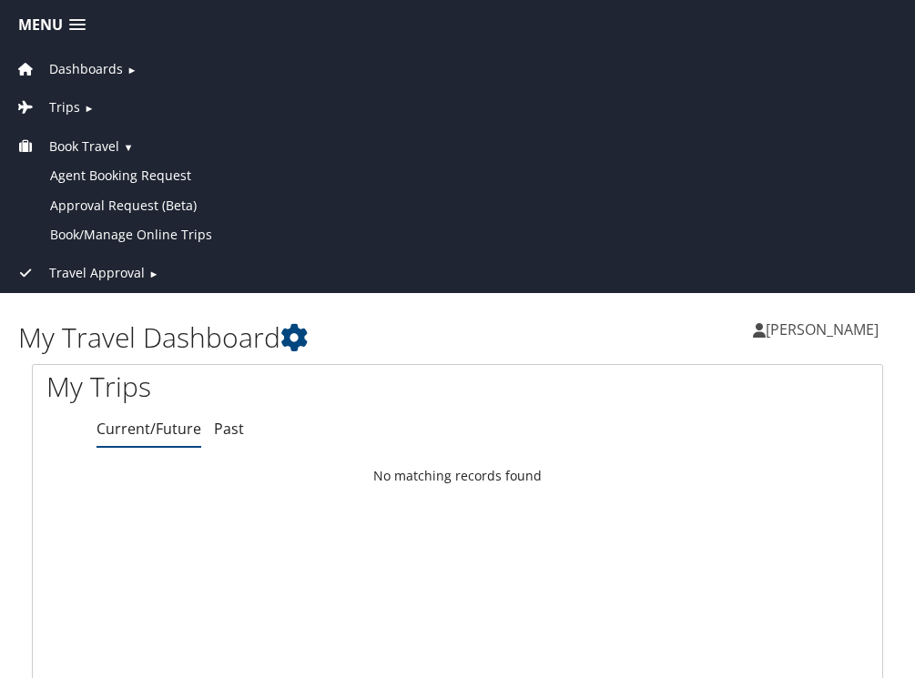
click at [138, 269] on span "Travel Approval" at bounding box center [97, 273] width 96 height 20
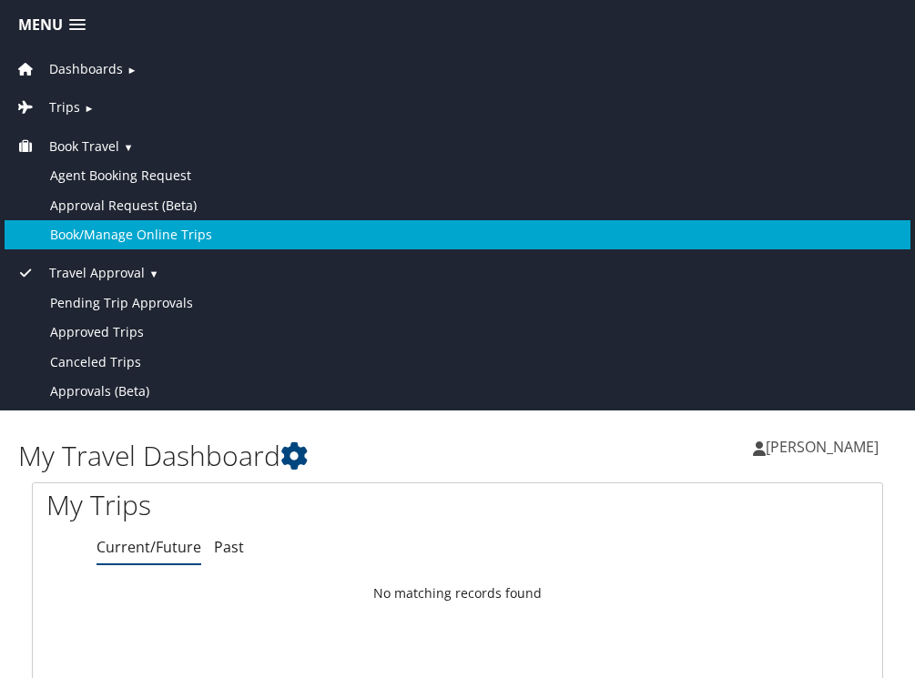
click at [135, 230] on link "Book/Manage Online Trips" at bounding box center [458, 234] width 906 height 29
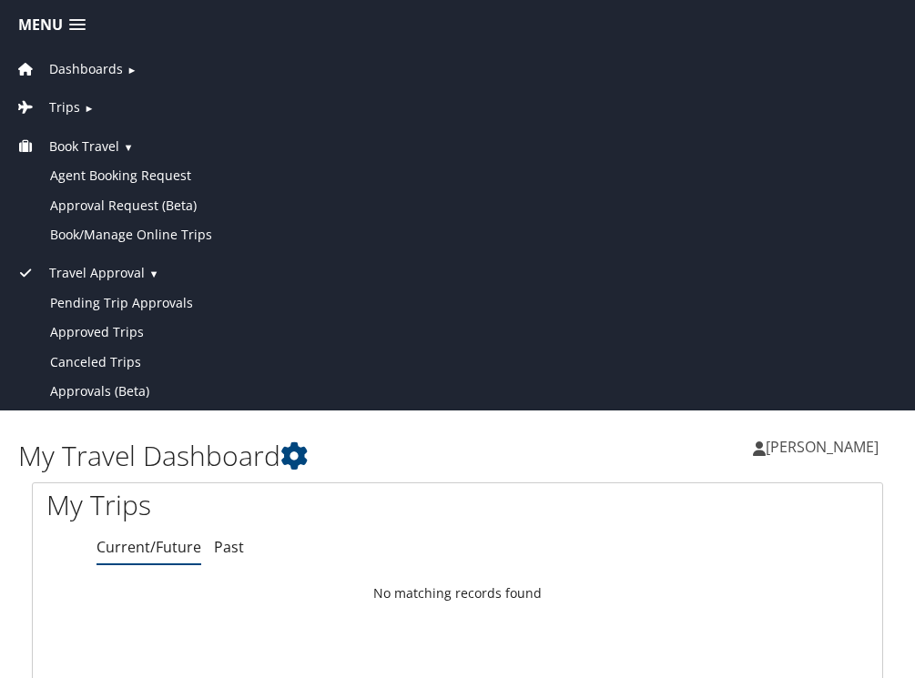
click at [87, 69] on span "Dashboards" at bounding box center [86, 69] width 74 height 20
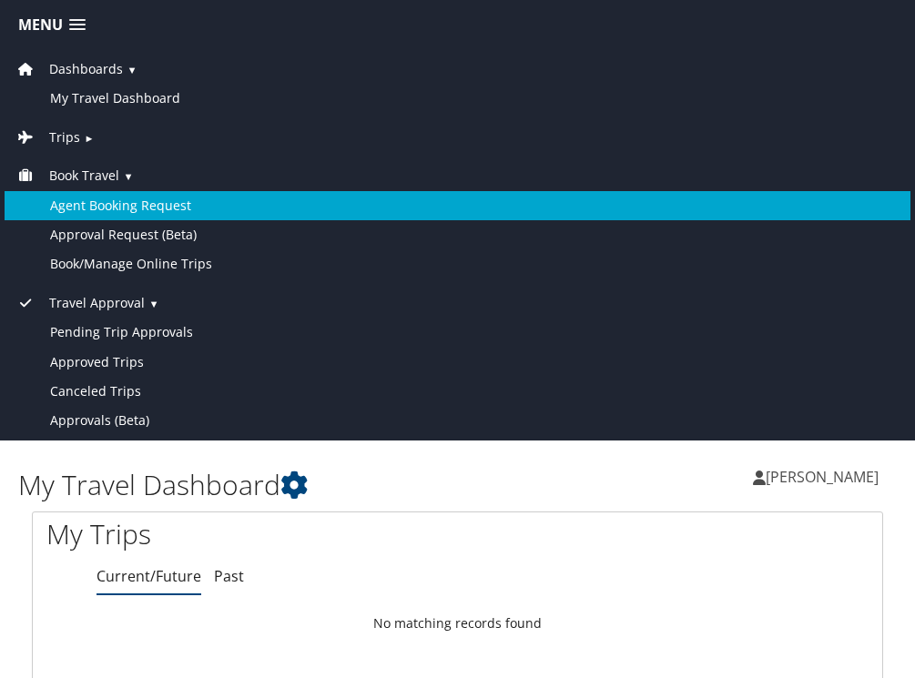
click at [96, 198] on link "Agent Booking Request" at bounding box center [458, 205] width 906 height 29
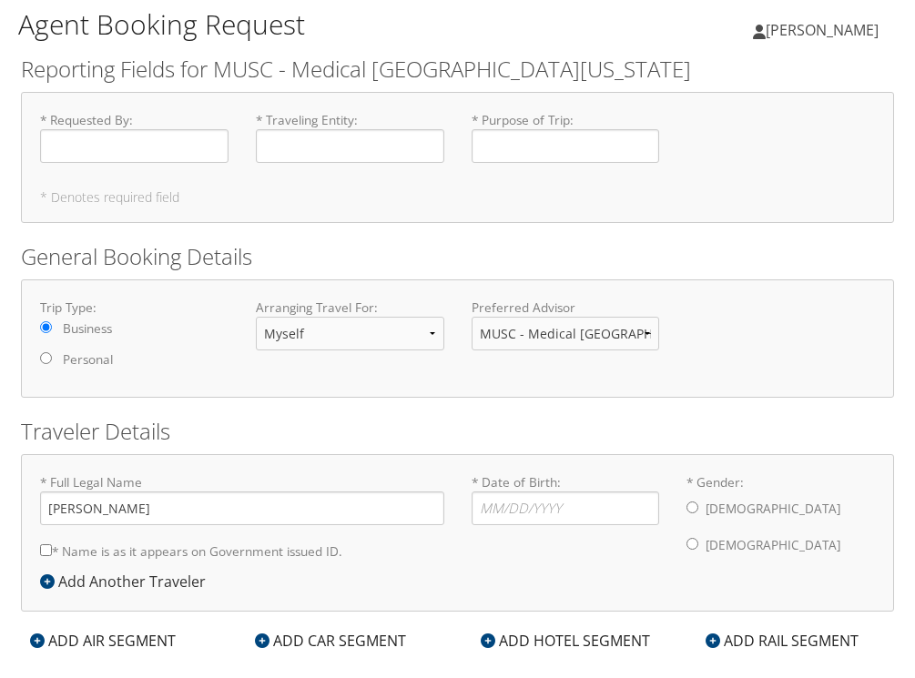
scroll to position [73, 0]
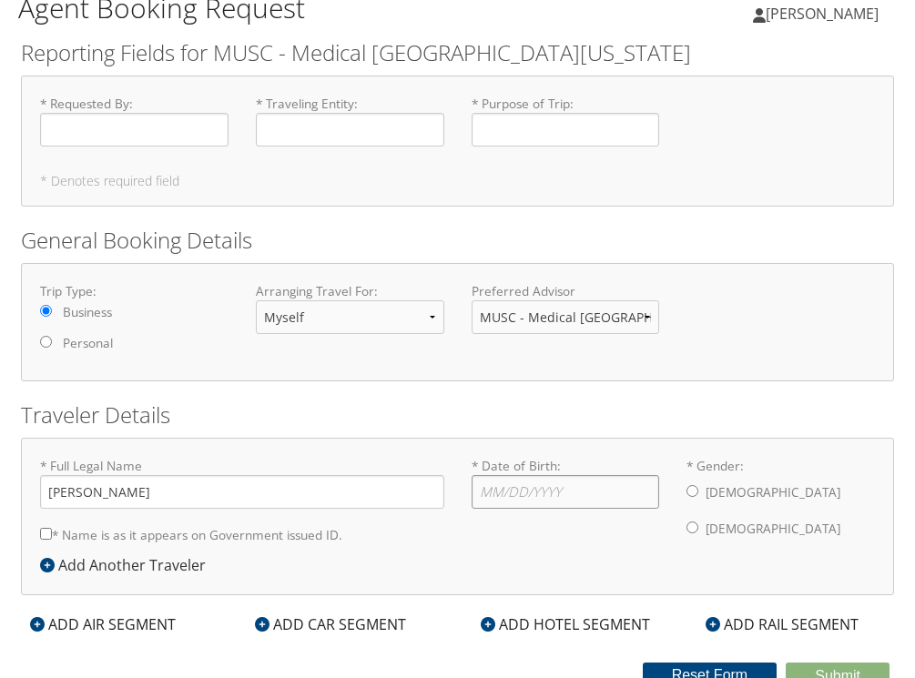
click at [515, 492] on input "* Date of Birth: Invalid Date" at bounding box center [565, 492] width 188 height 34
type input "[DATE]"
click at [695, 531] on input "* Gender: [DEMOGRAPHIC_DATA] [DEMOGRAPHIC_DATA]" at bounding box center [692, 528] width 12 height 12
radio input "true"
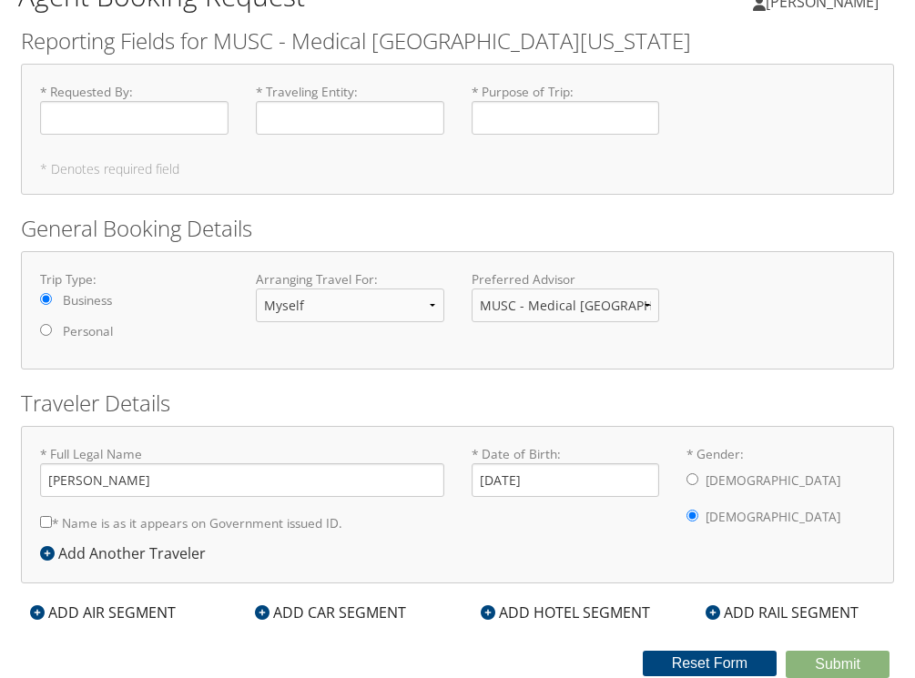
scroll to position [0, 0]
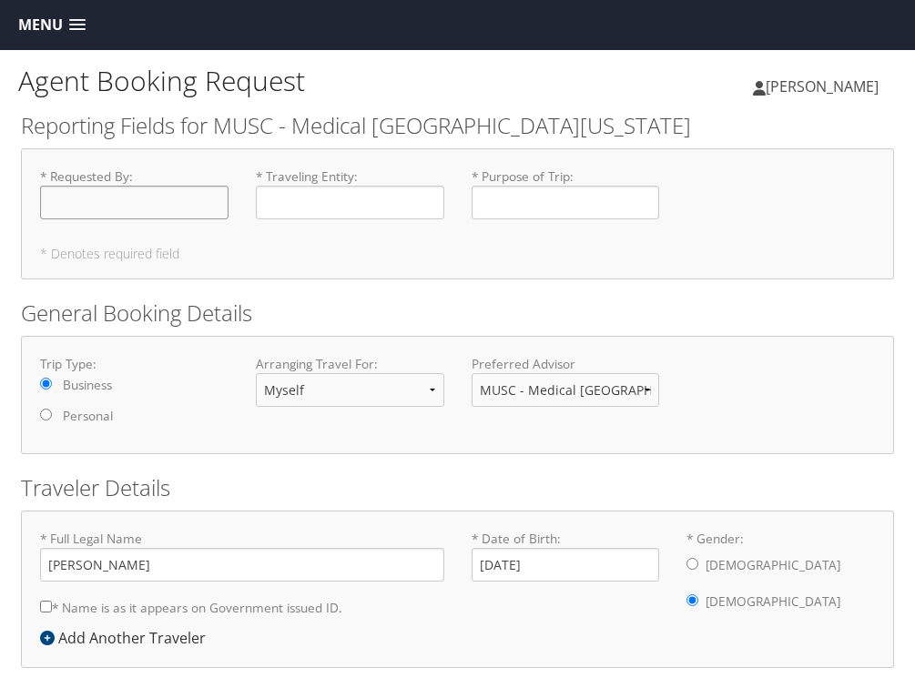
click at [169, 201] on input "* Requested By : Required" at bounding box center [134, 203] width 188 height 34
type input "d"
type input "[PERSON_NAME]"
click at [365, 211] on input "* Traveling Entity : Required" at bounding box center [350, 203] width 188 height 34
click at [503, 215] on input "* Purpose of Trip : Required" at bounding box center [565, 203] width 188 height 34
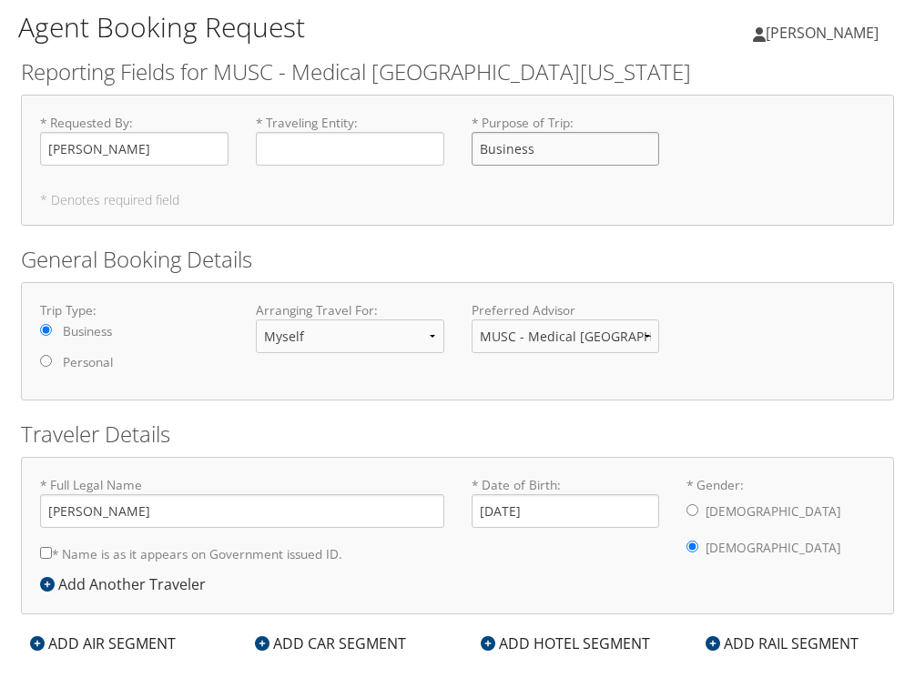
scroll to position [88, 0]
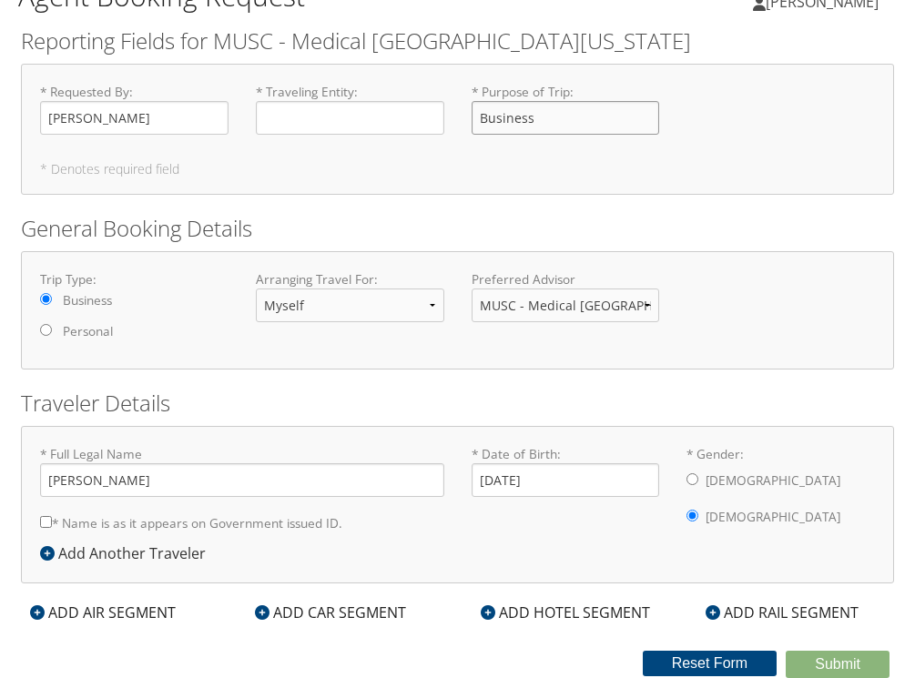
type input "Business"
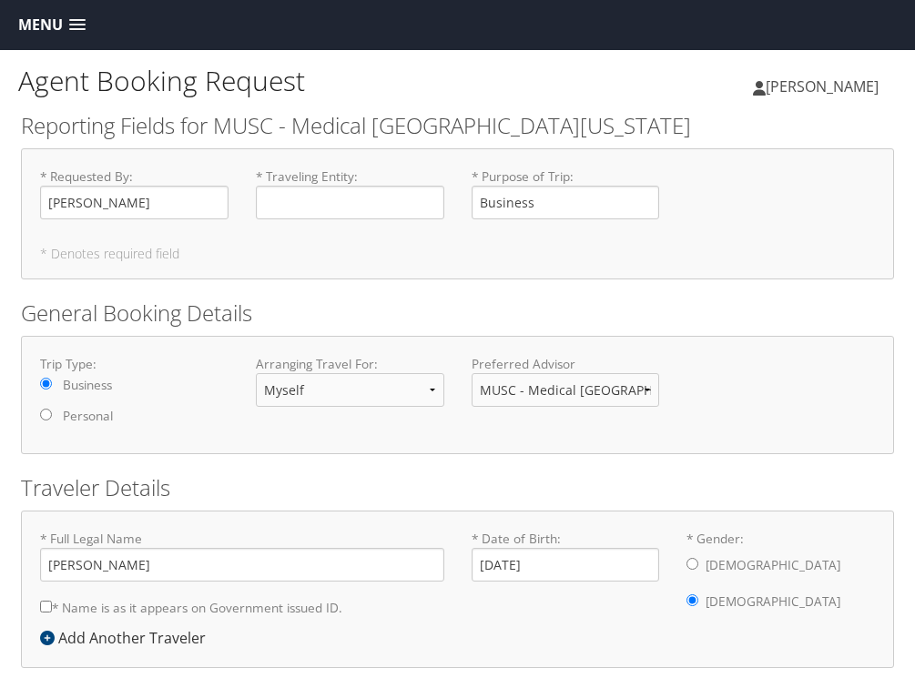
click at [76, 31] on span at bounding box center [77, 25] width 16 height 13
